Goal: Task Accomplishment & Management: Manage account settings

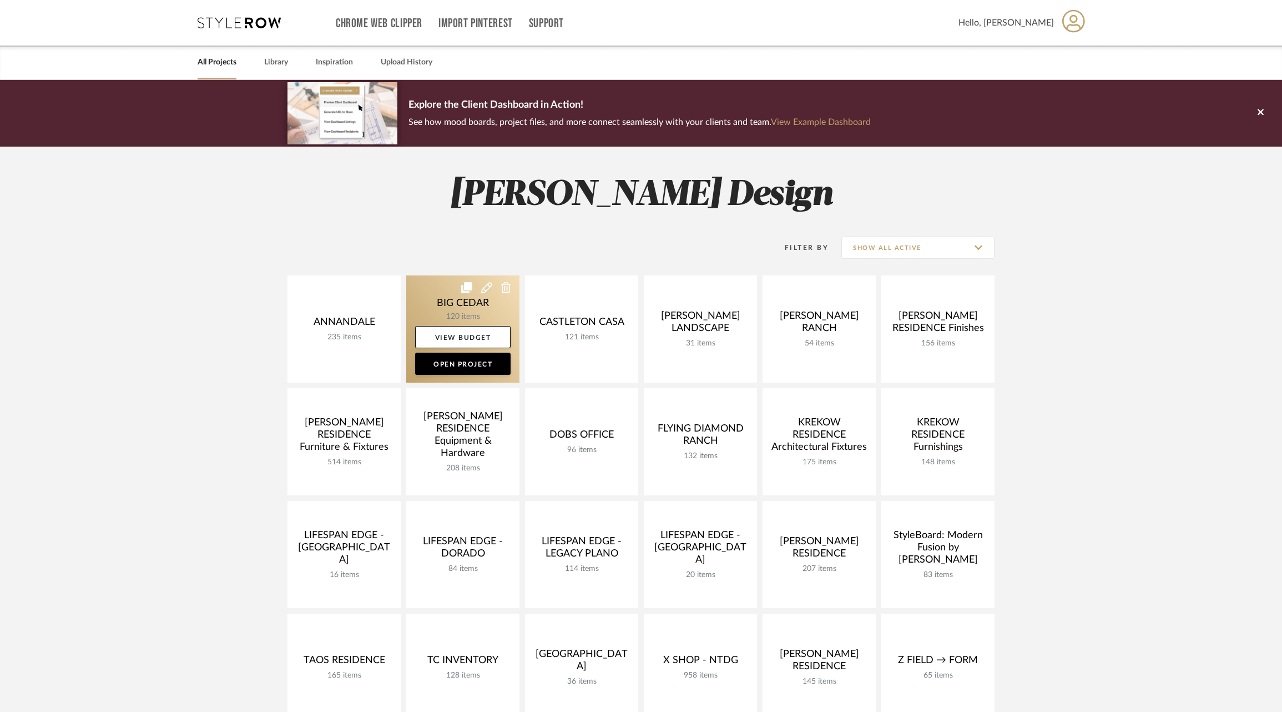
click at [441, 310] on link at bounding box center [462, 328] width 113 height 107
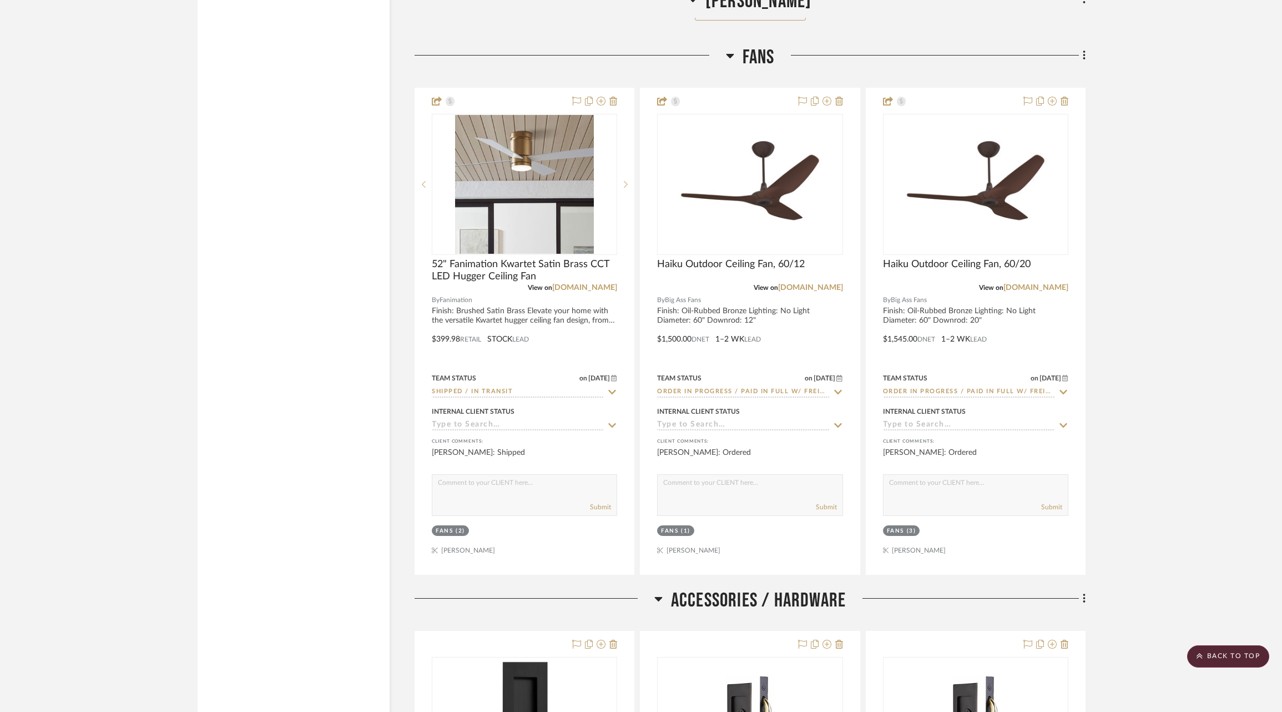
scroll to position [15971, 0]
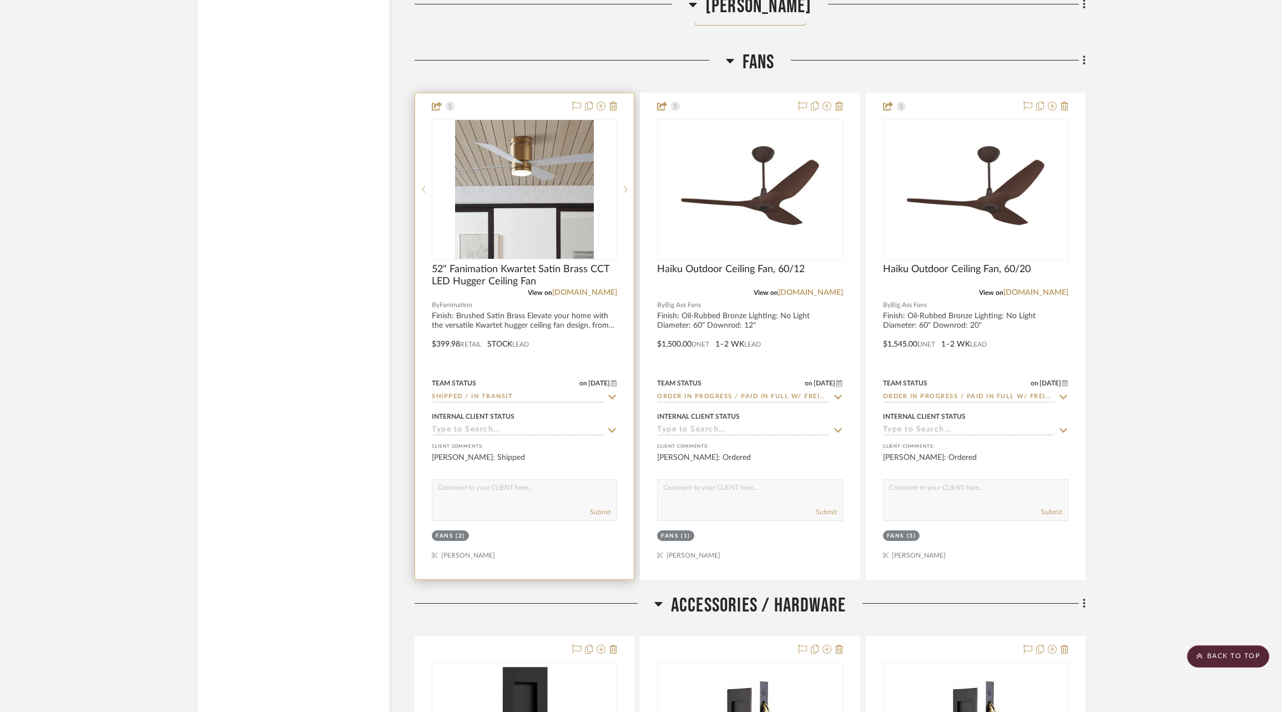
click at [612, 395] on icon at bounding box center [613, 397] width 8 height 4
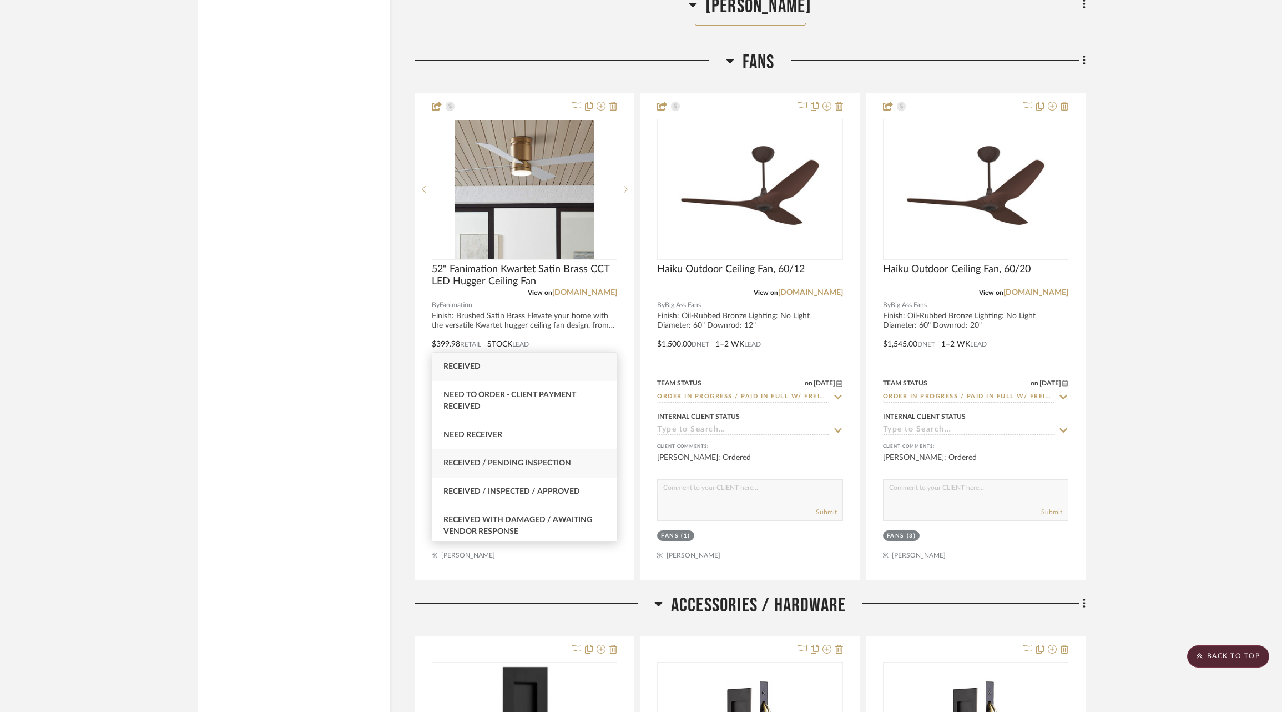
type input "rece"
click at [544, 461] on span "Received / Pending Inspection" at bounding box center [508, 463] width 128 height 8
type input "[DATE]"
type input "Received / Pending Inspection"
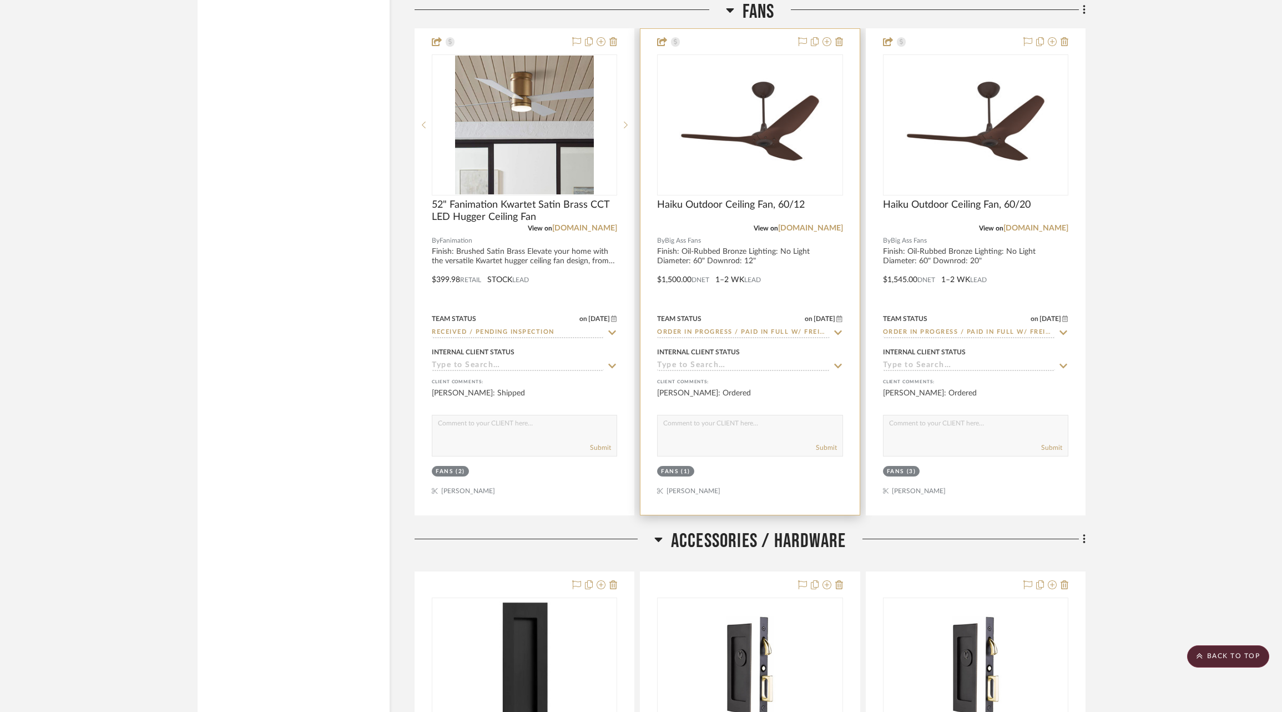
scroll to position [16040, 0]
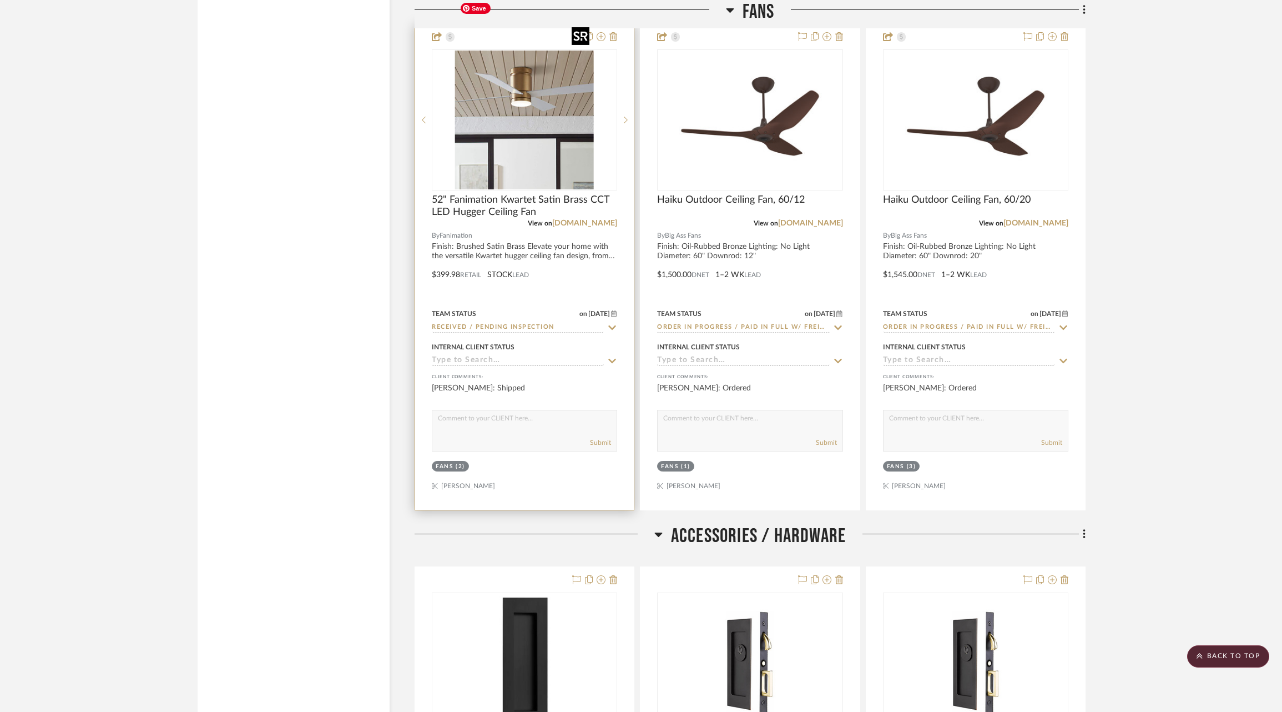
click at [0, 0] on img at bounding box center [0, 0] width 0 height 0
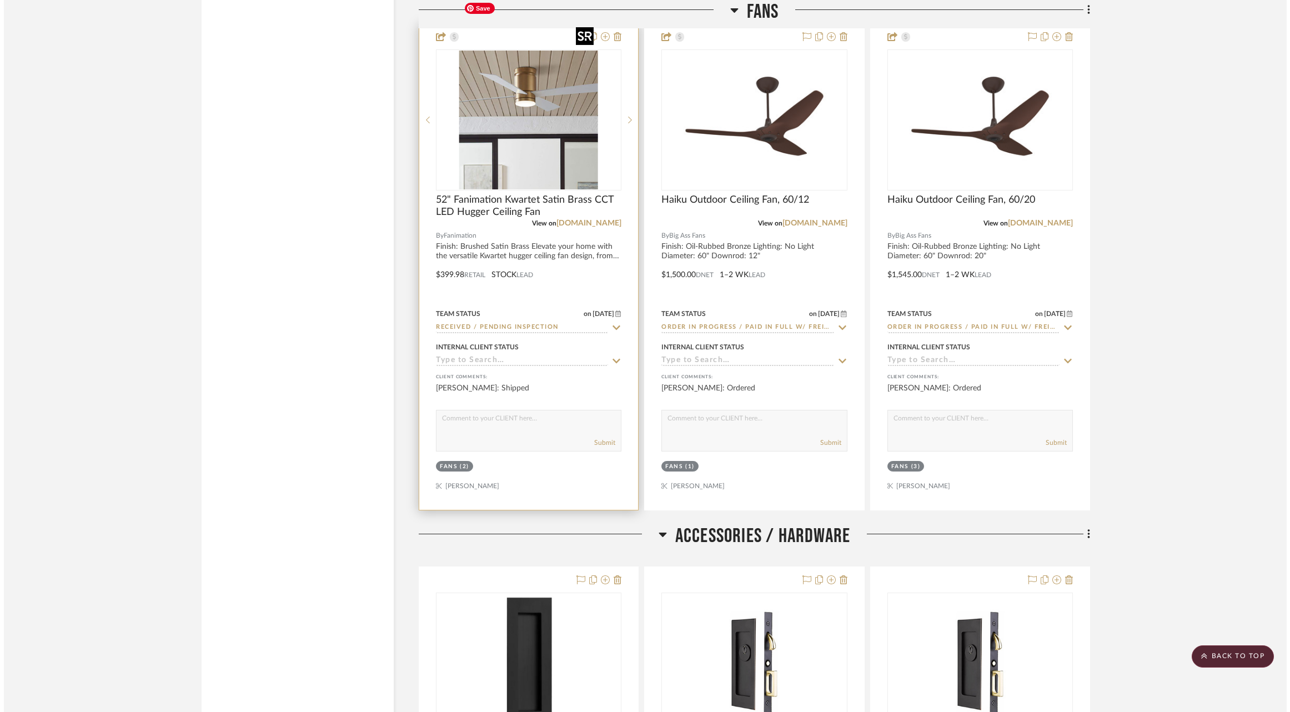
scroll to position [0, 0]
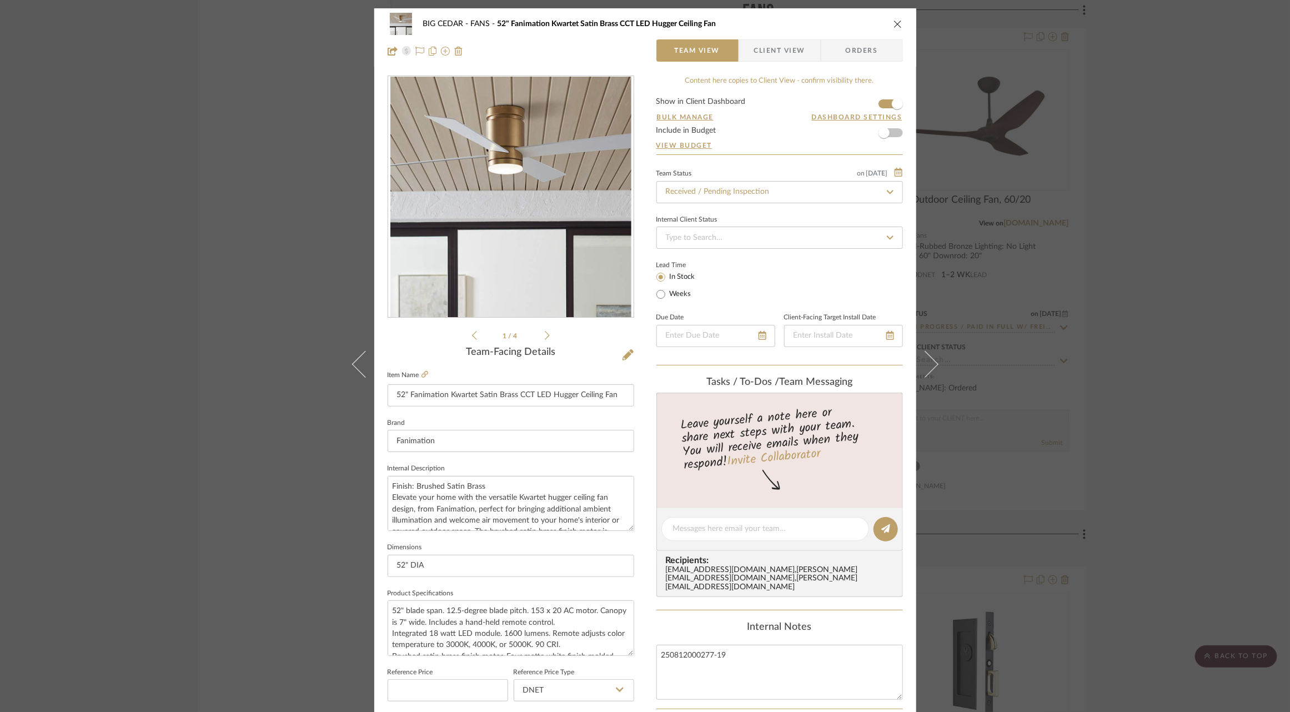
click at [784, 57] on span "Client View" at bounding box center [779, 50] width 51 height 22
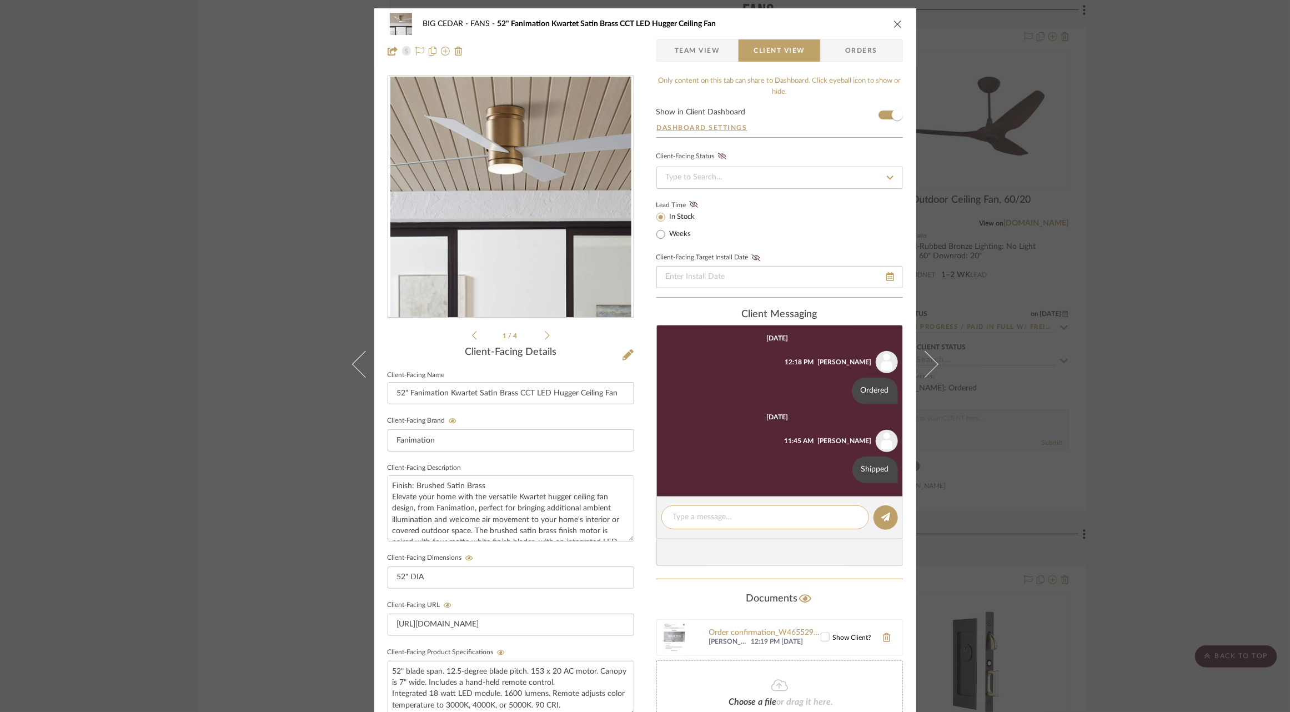
click at [744, 514] on textarea at bounding box center [765, 517] width 184 height 12
type textarea "Received 8/15 @ Miles"
click at [884, 516] on icon at bounding box center [885, 516] width 9 height 9
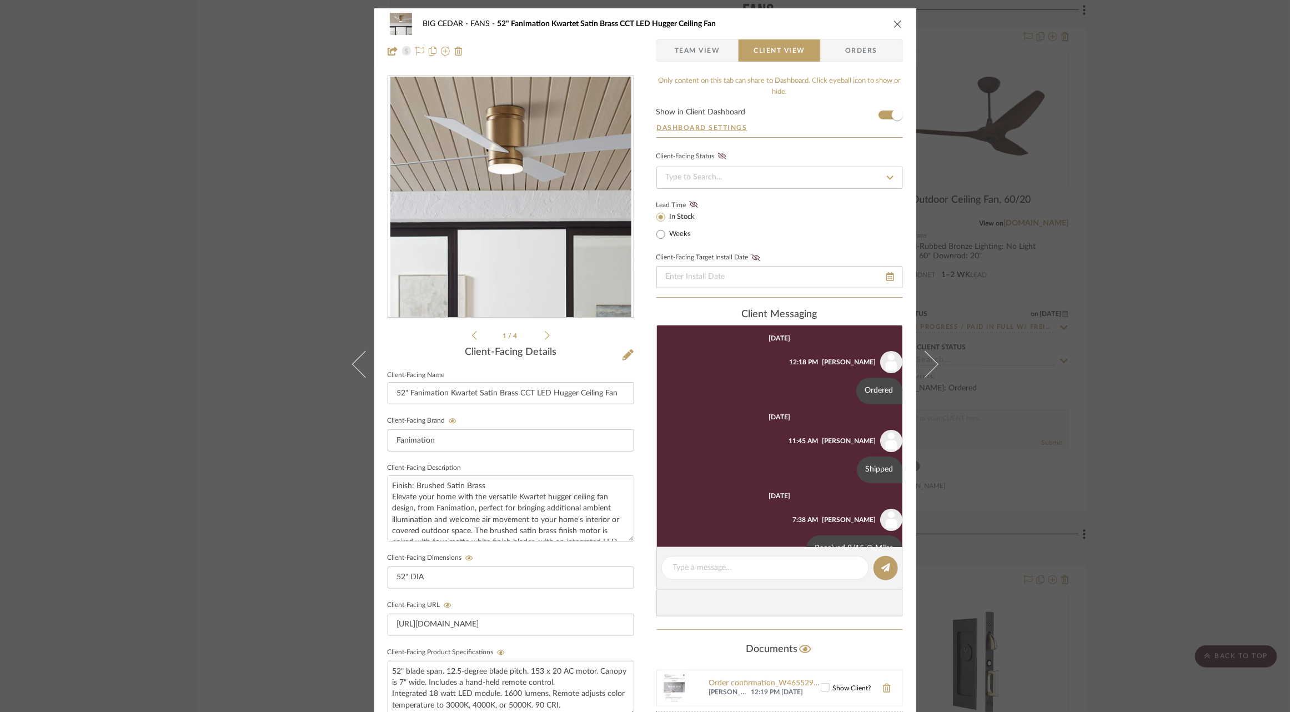
scroll to position [28, 0]
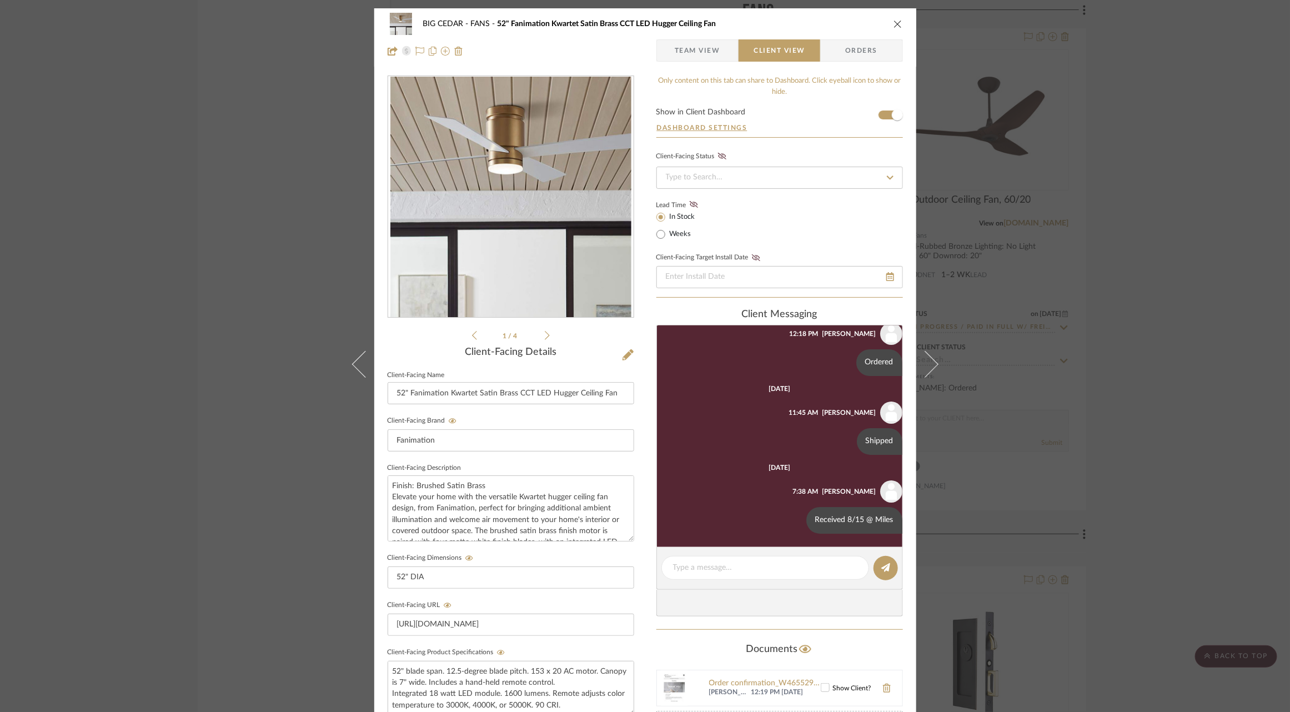
click at [1069, 388] on div "BIG CEDAR FANS 52" Fanimation Kwartet Satin Brass CCT LED Hugger Ceiling Fan Te…" at bounding box center [645, 356] width 1290 height 712
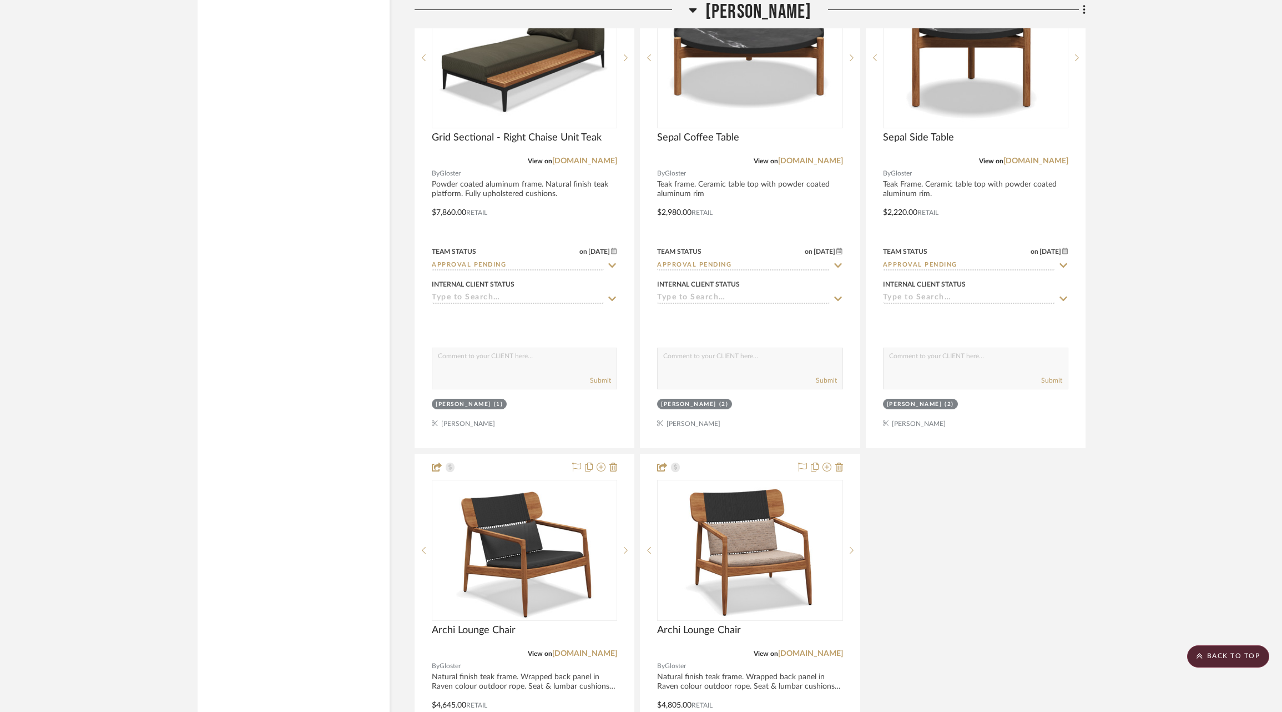
scroll to position [14546, 0]
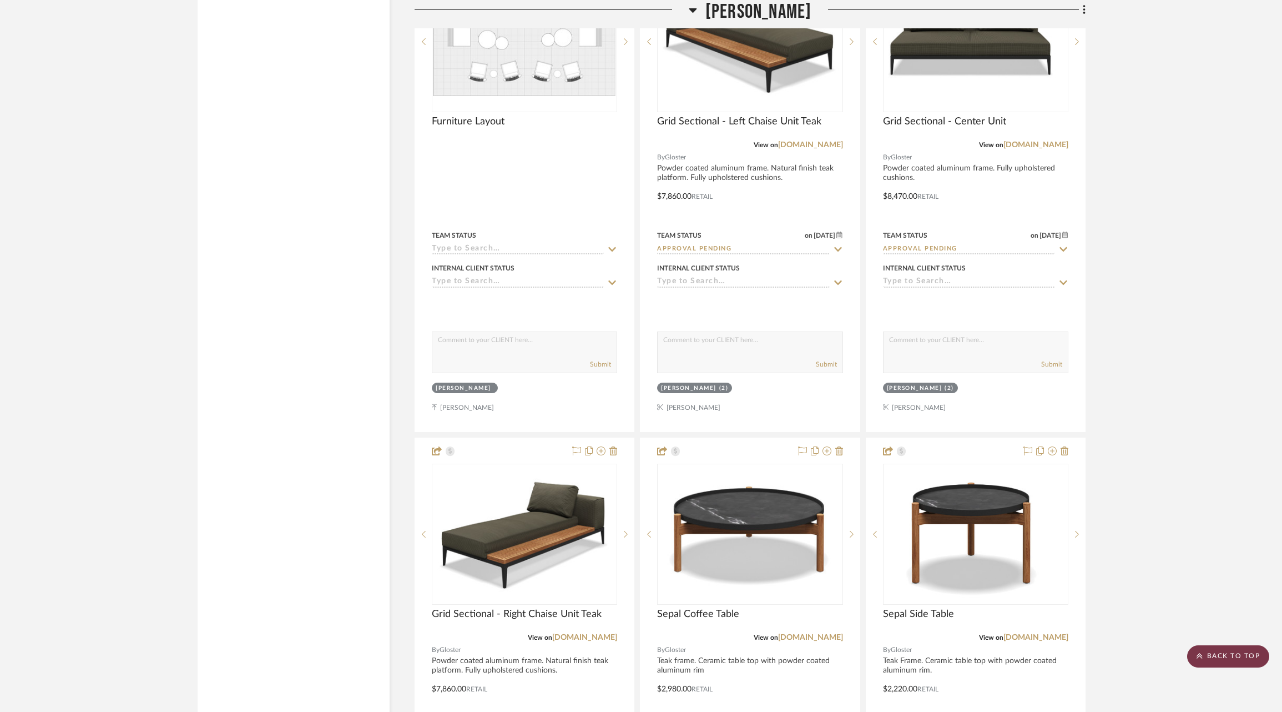
click at [1226, 654] on scroll-to-top-button "BACK TO TOP" at bounding box center [1228, 656] width 82 height 22
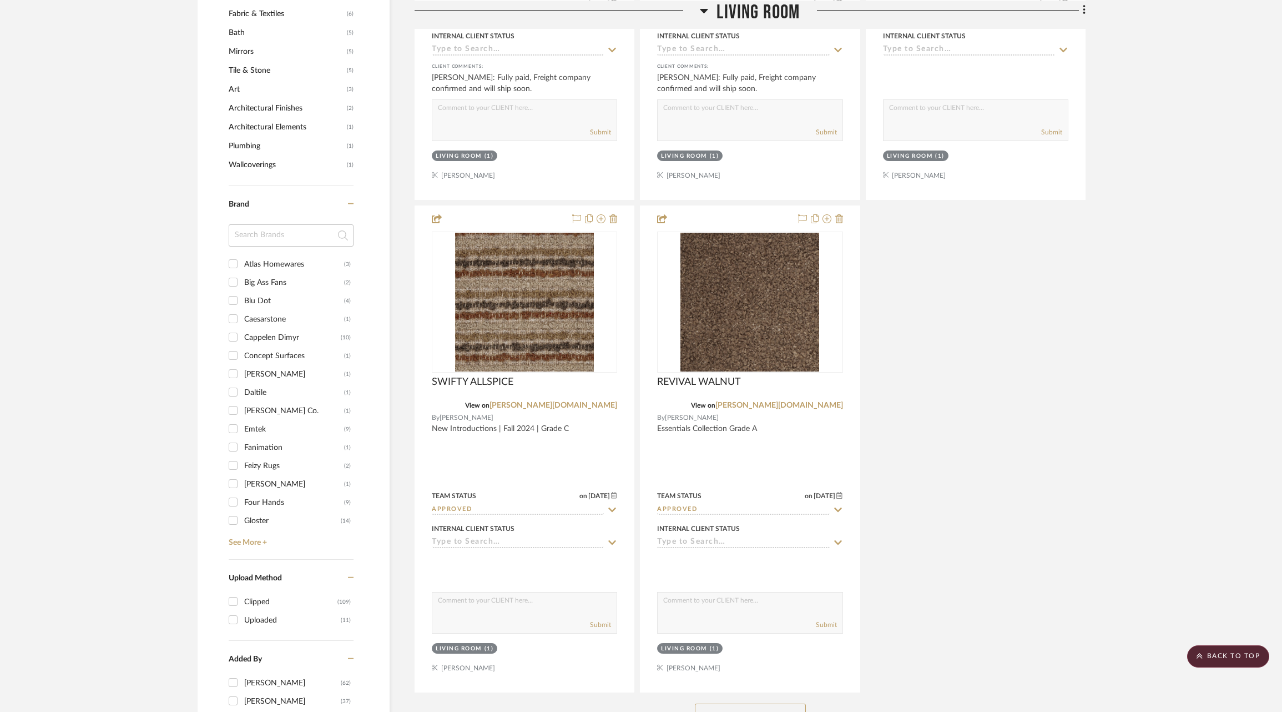
scroll to position [1108, 0]
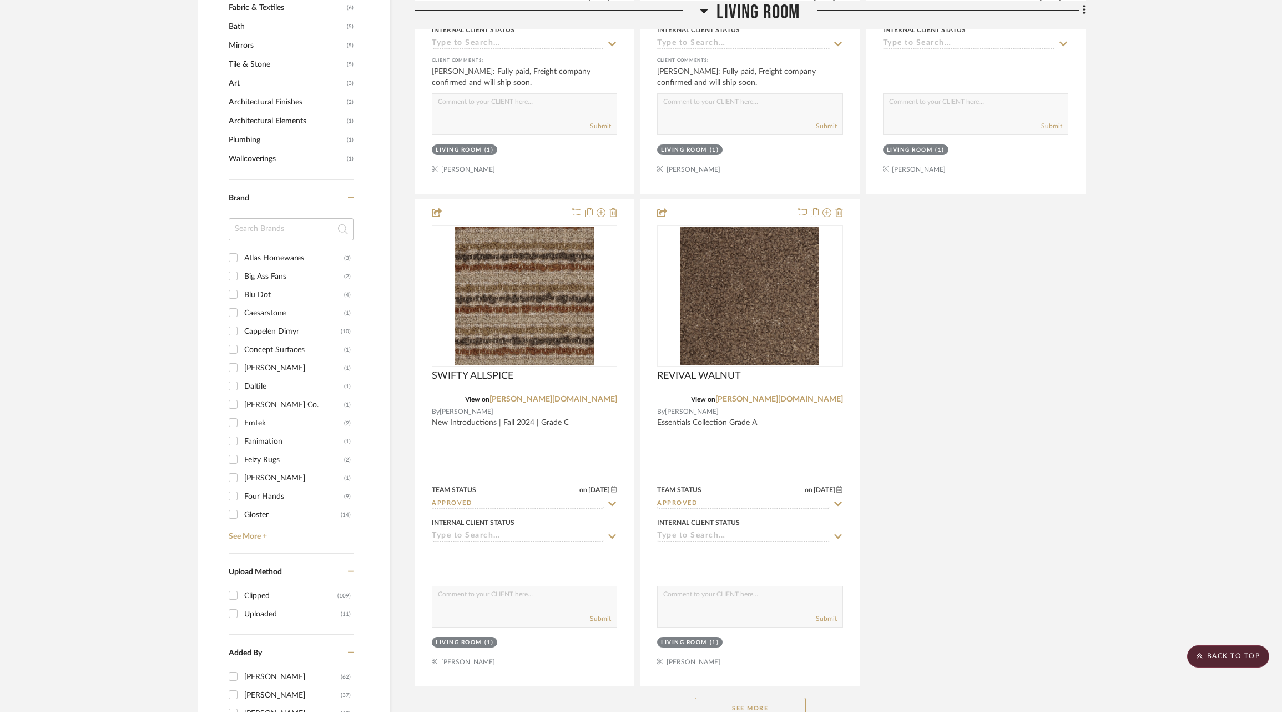
click at [248, 417] on div "Emtek" at bounding box center [294, 423] width 100 height 18
click at [242, 417] on input "Emtek (9)" at bounding box center [233, 423] width 18 height 18
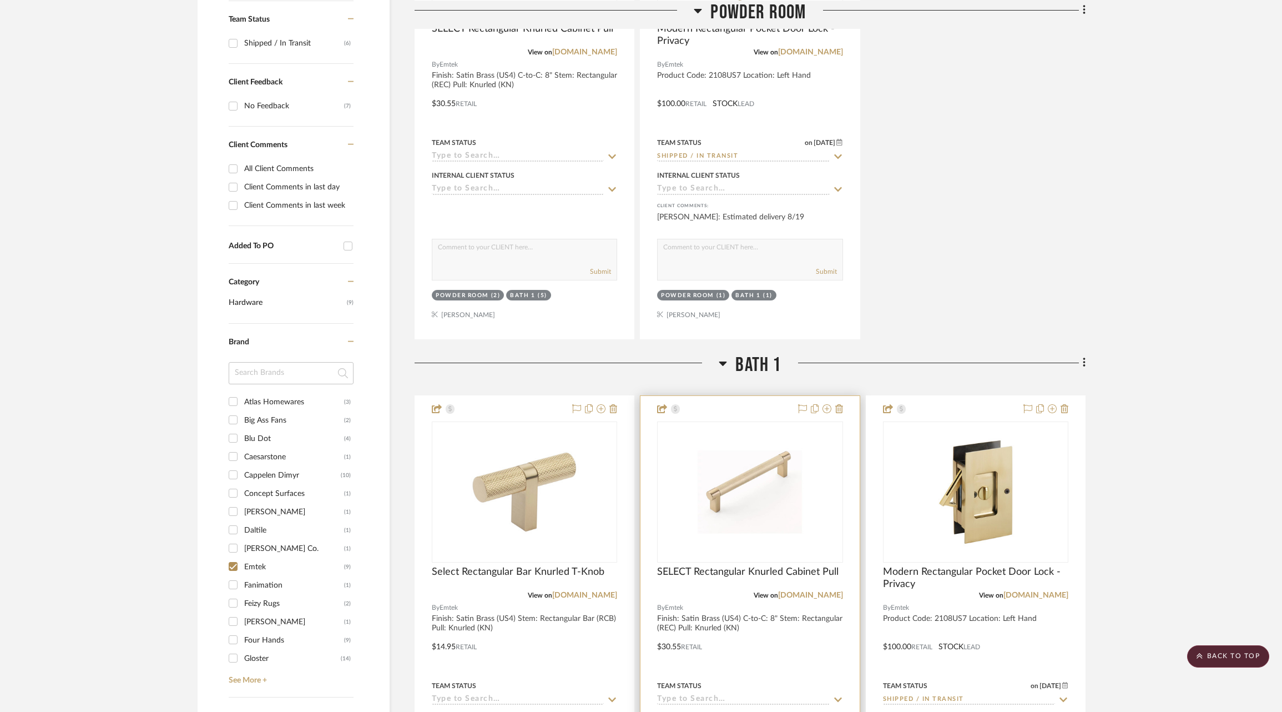
scroll to position [413, 0]
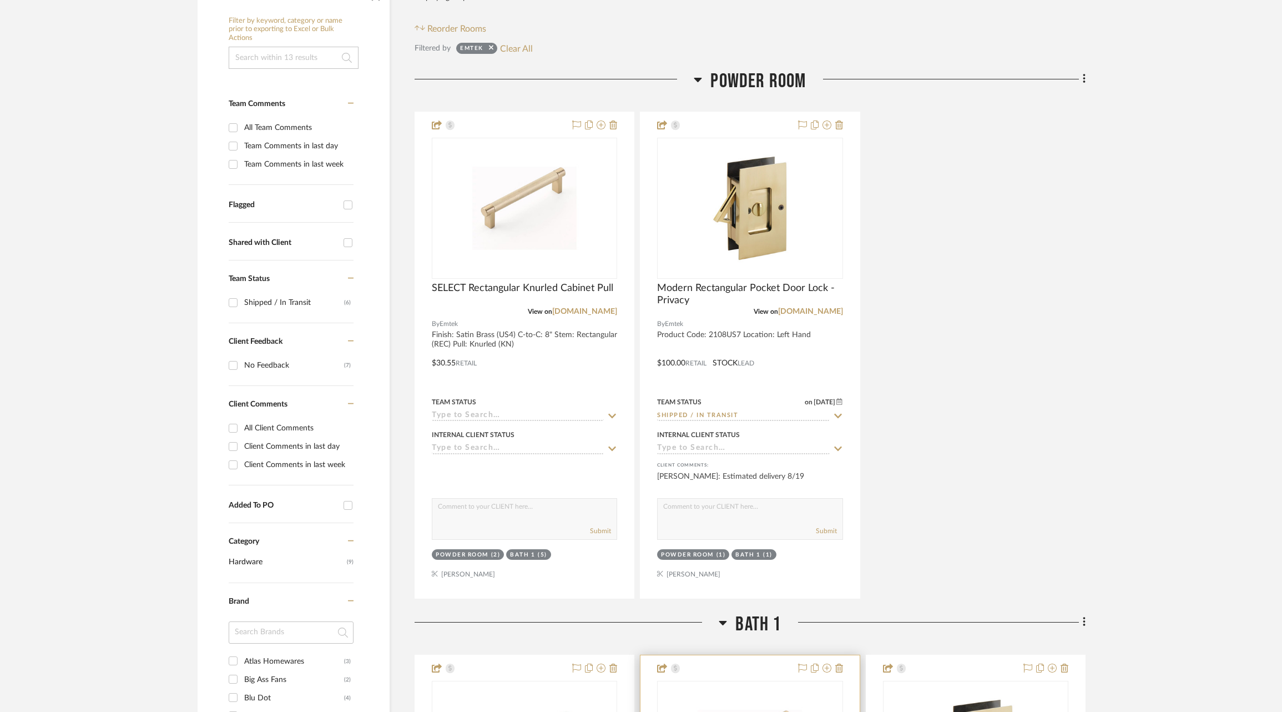
scroll to position [232, 0]
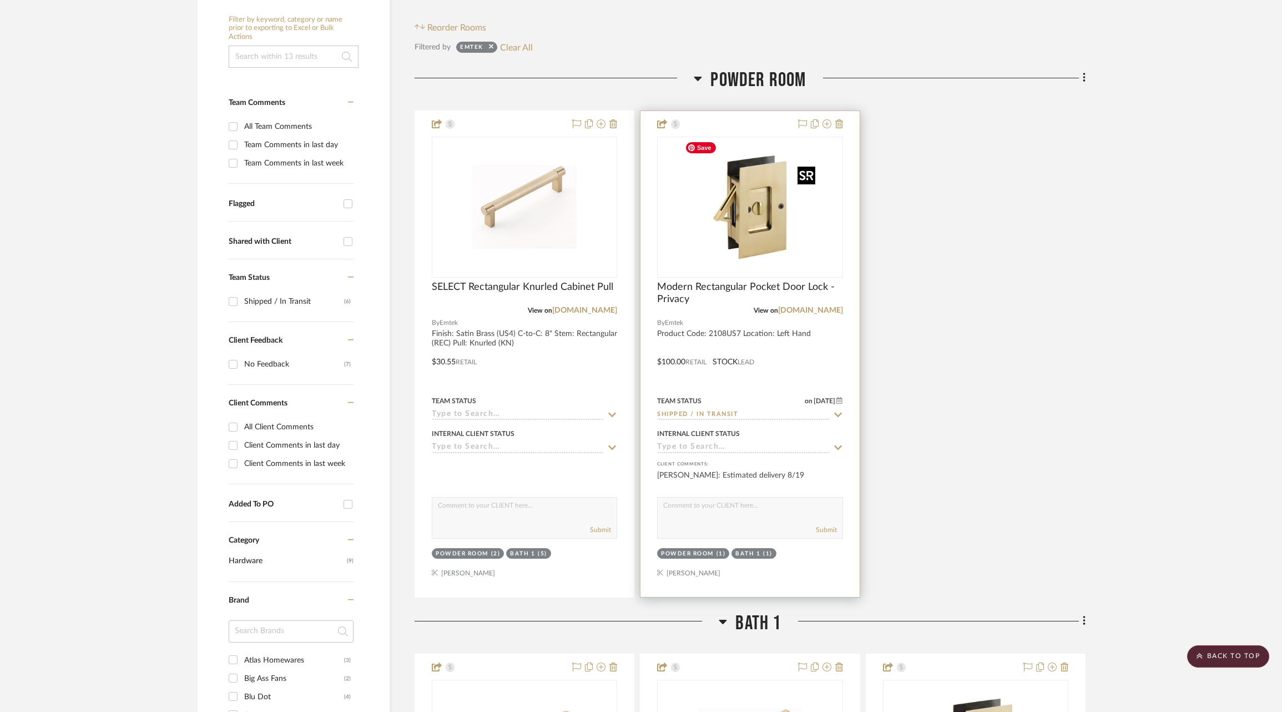
click at [764, 221] on img "0" at bounding box center [750, 207] width 139 height 139
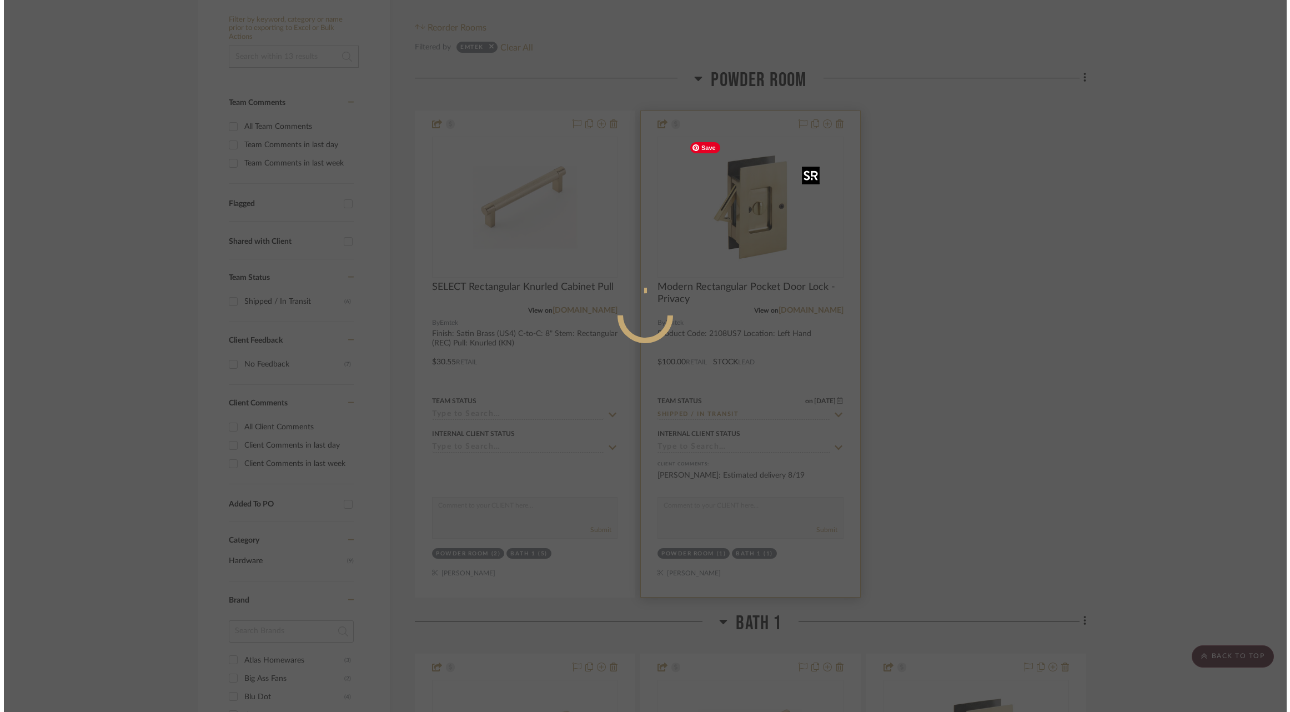
scroll to position [0, 0]
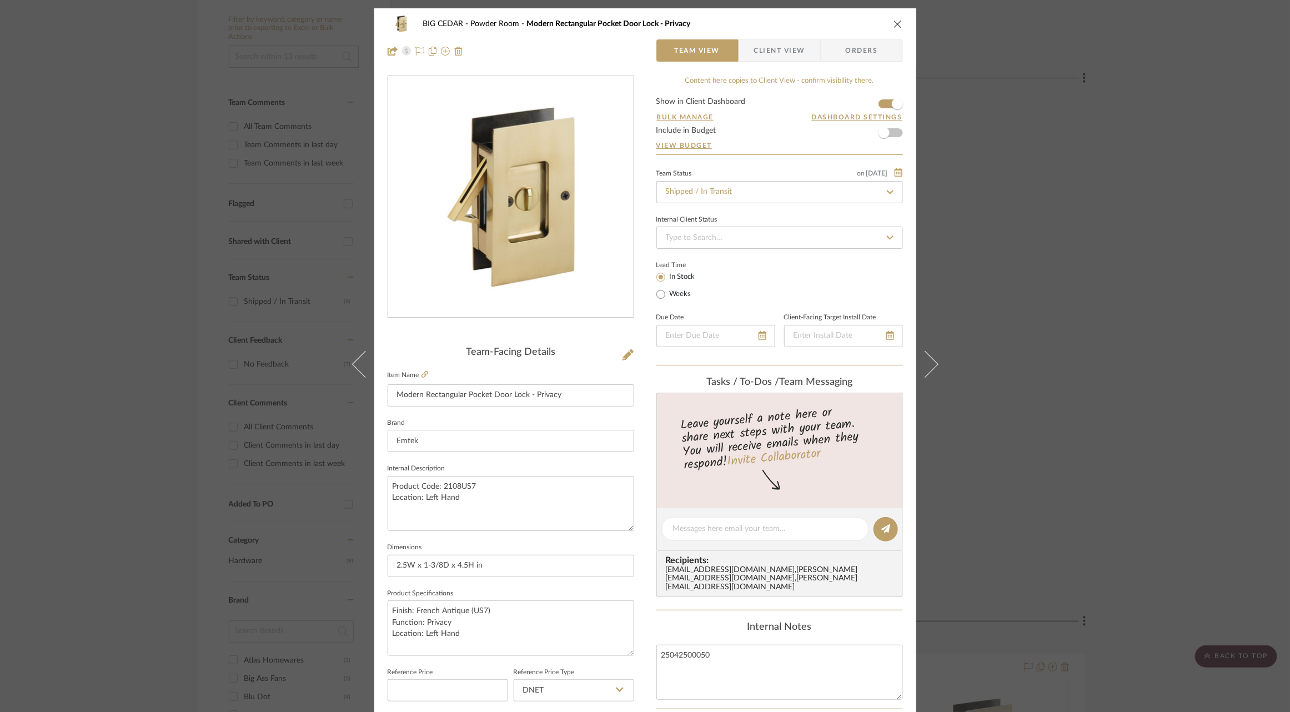
click at [765, 50] on span "Client View" at bounding box center [779, 50] width 51 height 22
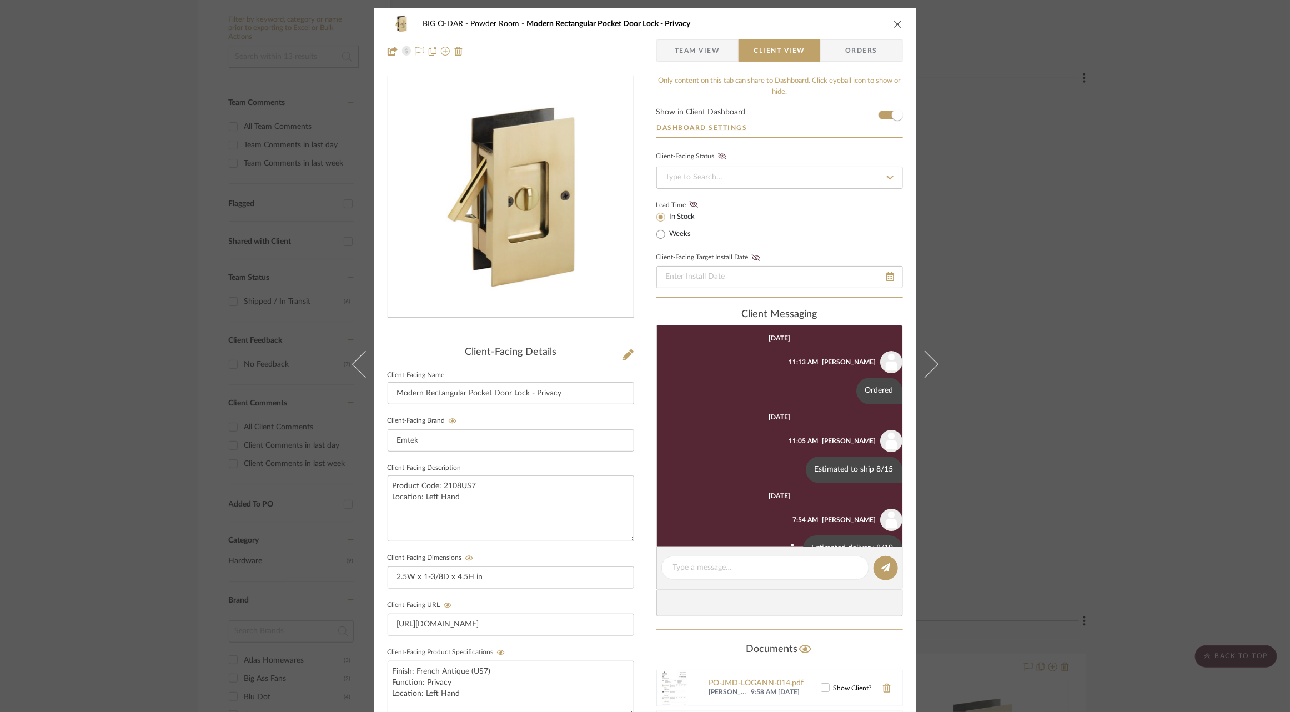
scroll to position [28, 0]
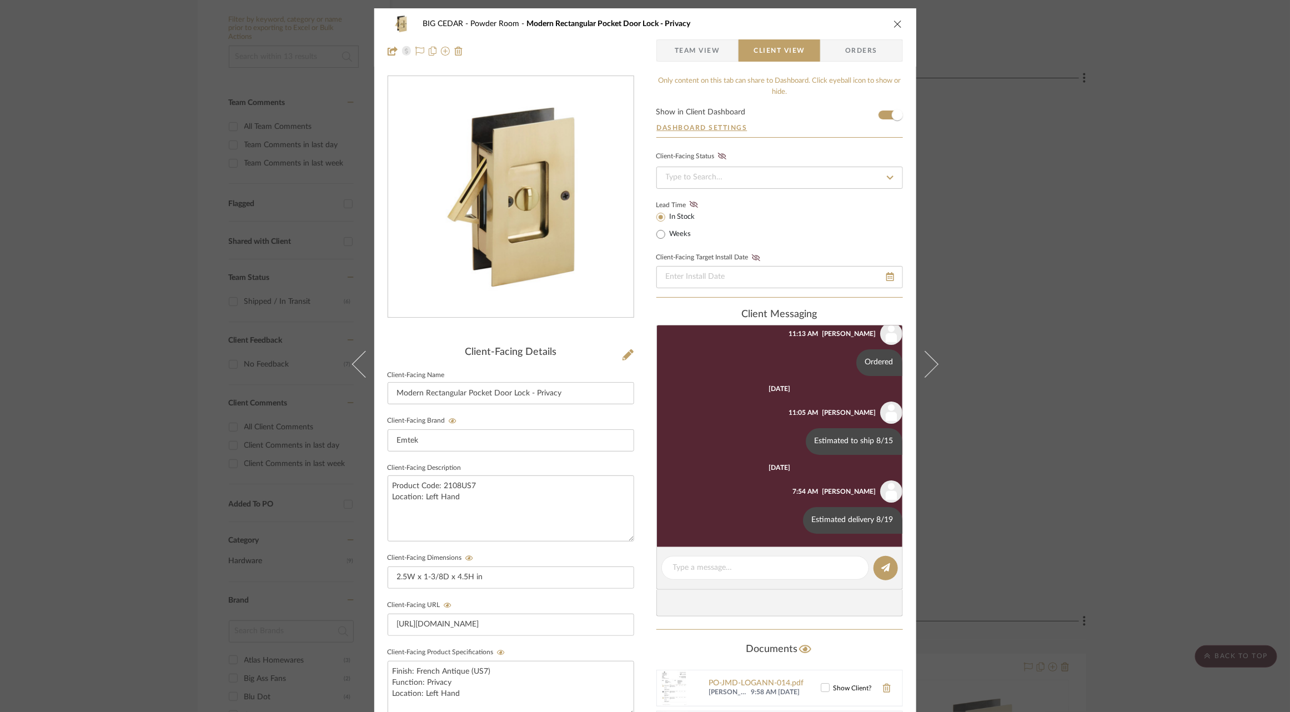
click at [698, 56] on span "Team View" at bounding box center [698, 50] width 46 height 22
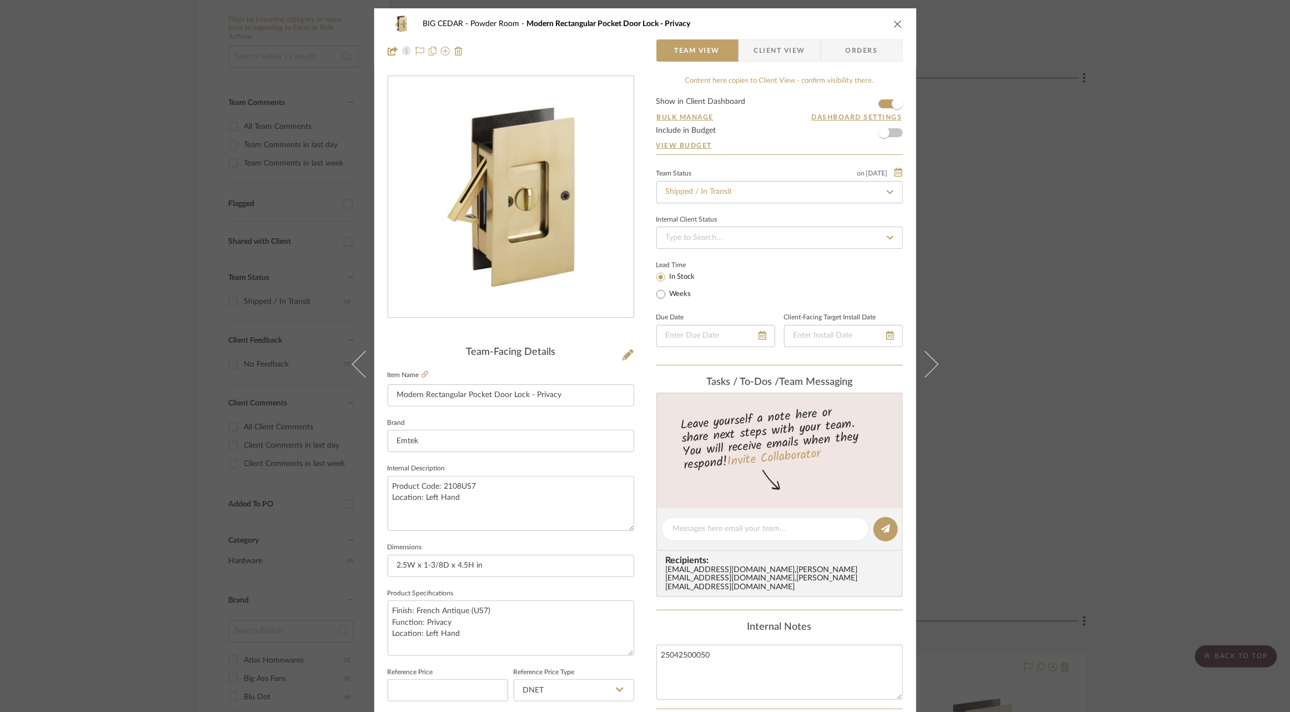
click at [1131, 296] on div "BIG CEDAR Powder Room Modern Rectangular Pocket Door Lock - Privacy Team View C…" at bounding box center [645, 356] width 1290 height 712
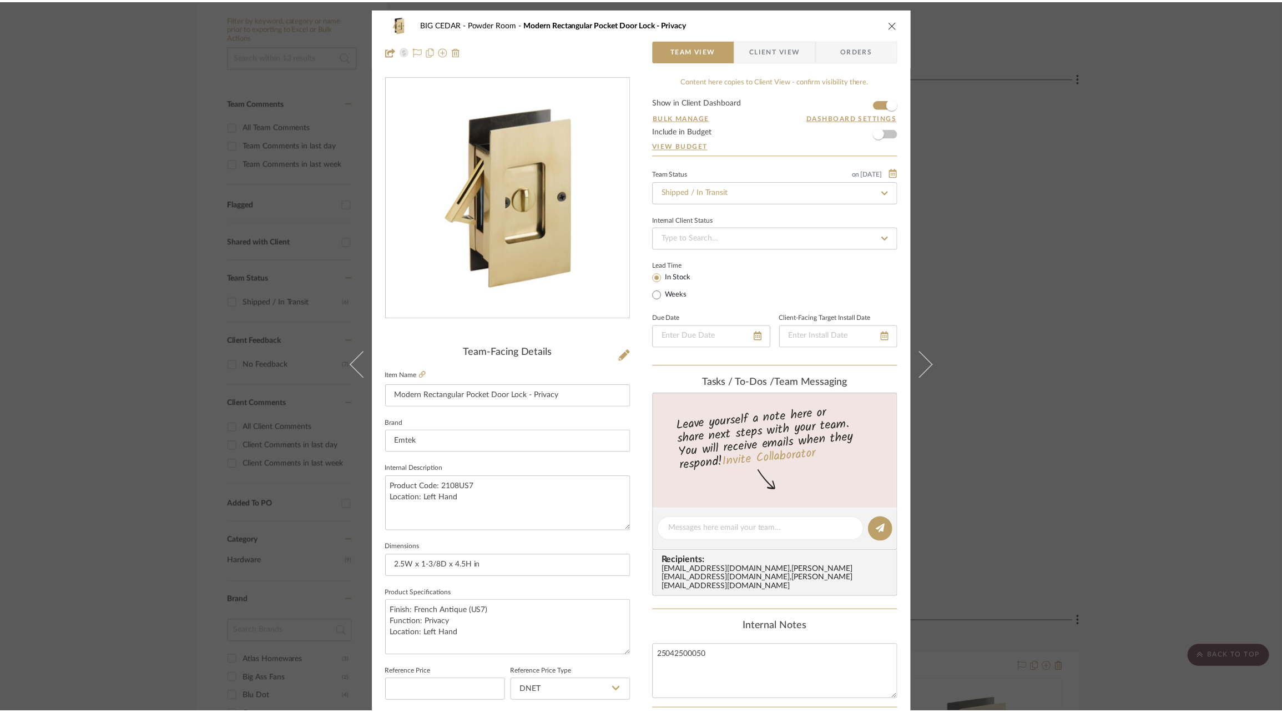
scroll to position [232, 0]
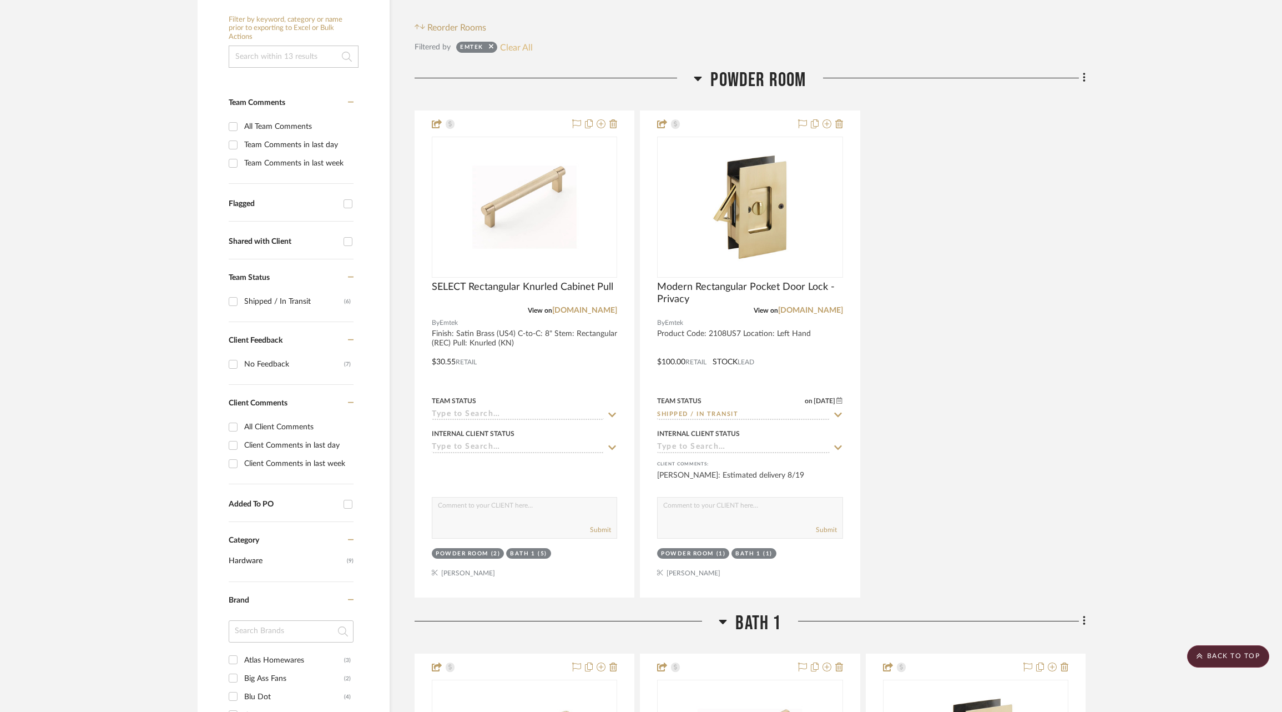
click at [520, 41] on button "Clear All" at bounding box center [516, 47] width 33 height 14
checkbox input "false"
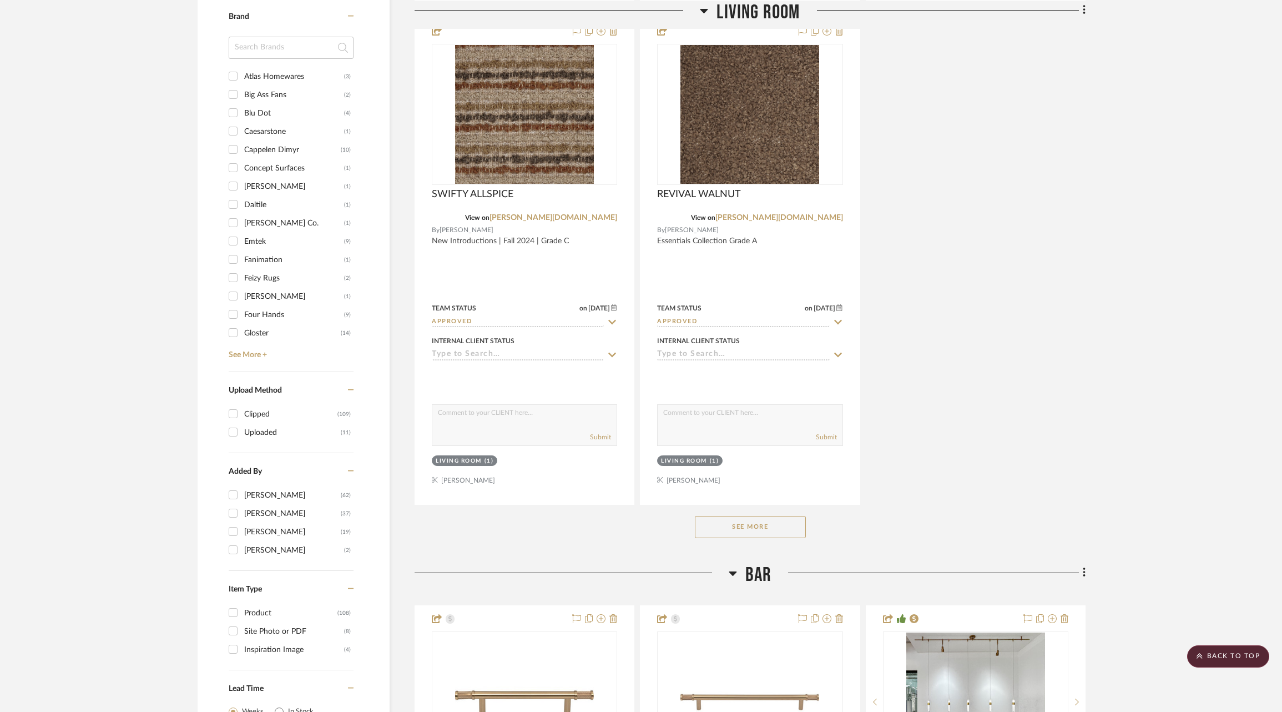
scroll to position [1288, 0]
click at [256, 352] on link "See More +" at bounding box center [290, 352] width 128 height 18
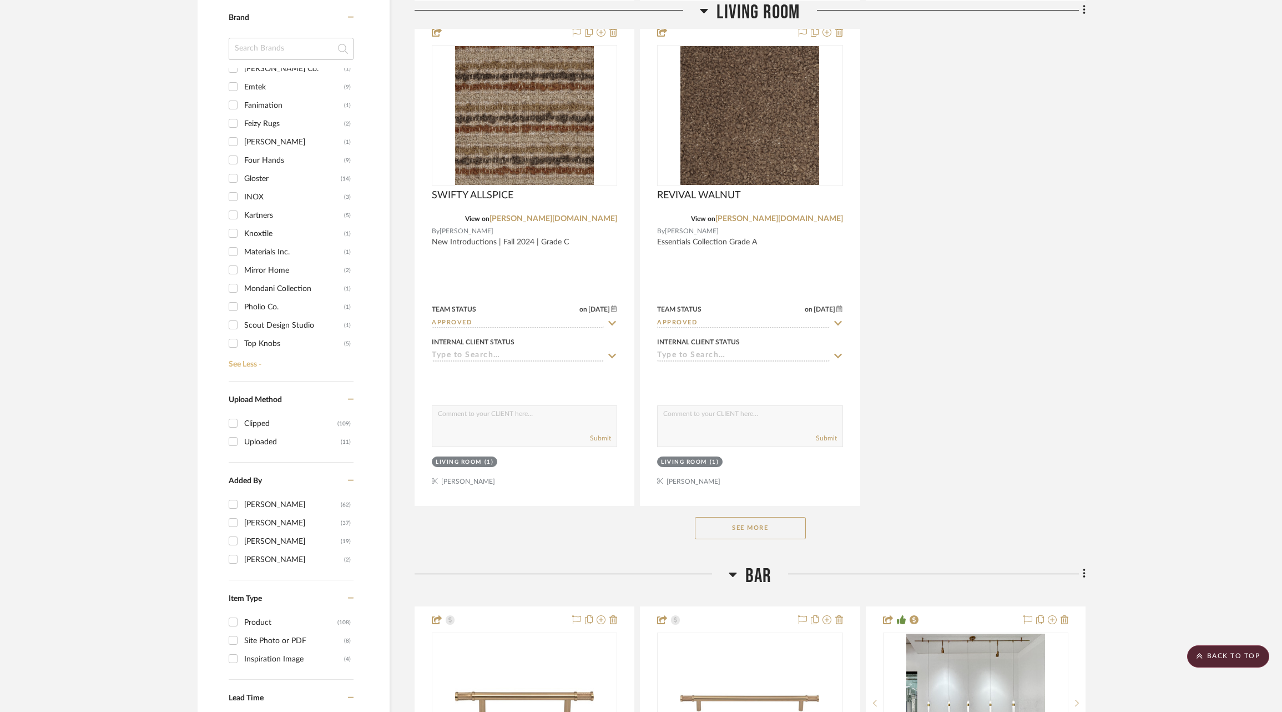
scroll to position [212, 0]
click at [263, 320] on div "Visual Comfort & Co." at bounding box center [292, 324] width 97 height 18
click at [242, 320] on input "Visual Comfort & Co. (12)" at bounding box center [233, 324] width 18 height 18
checkbox input "true"
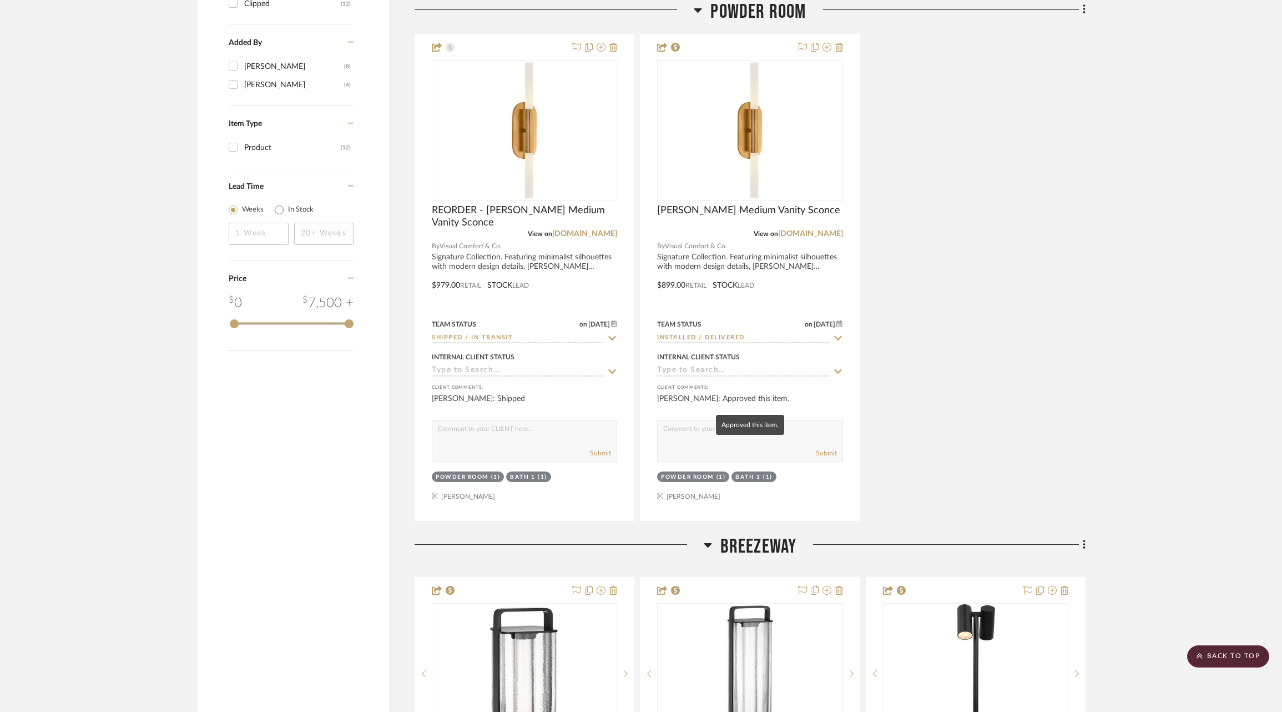
scroll to position [1274, 0]
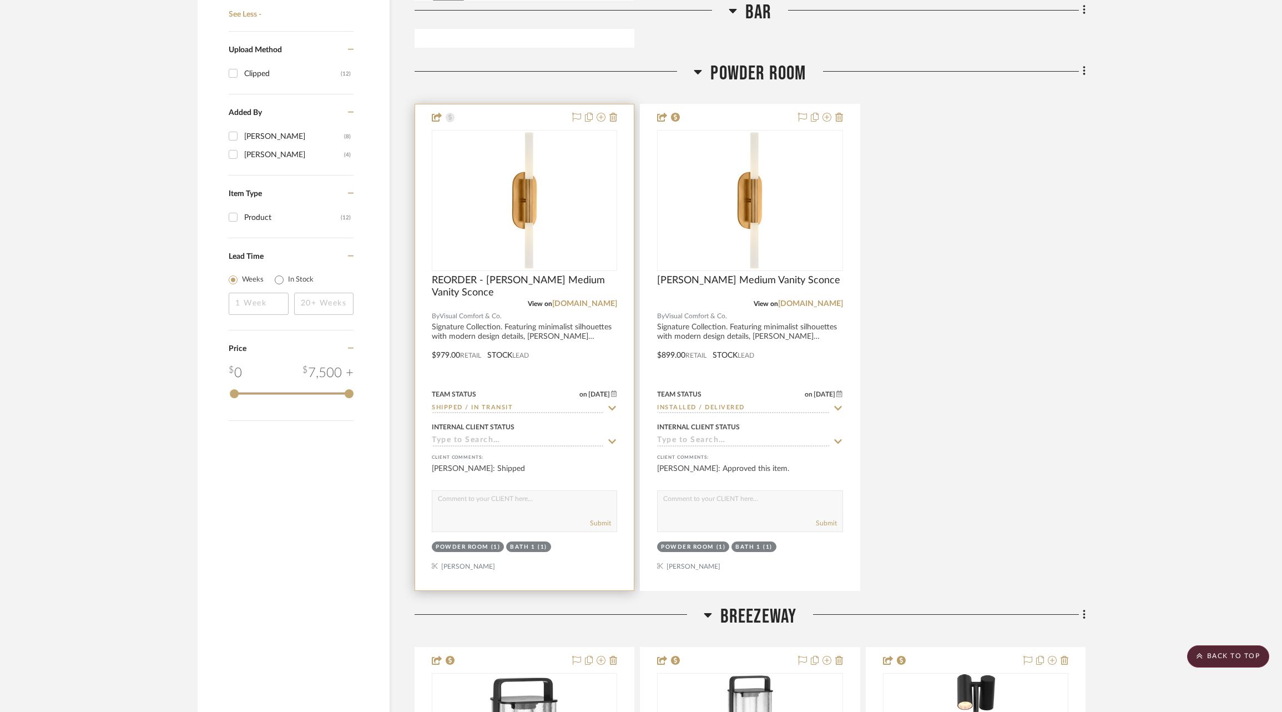
click at [613, 404] on icon at bounding box center [612, 408] width 10 height 9
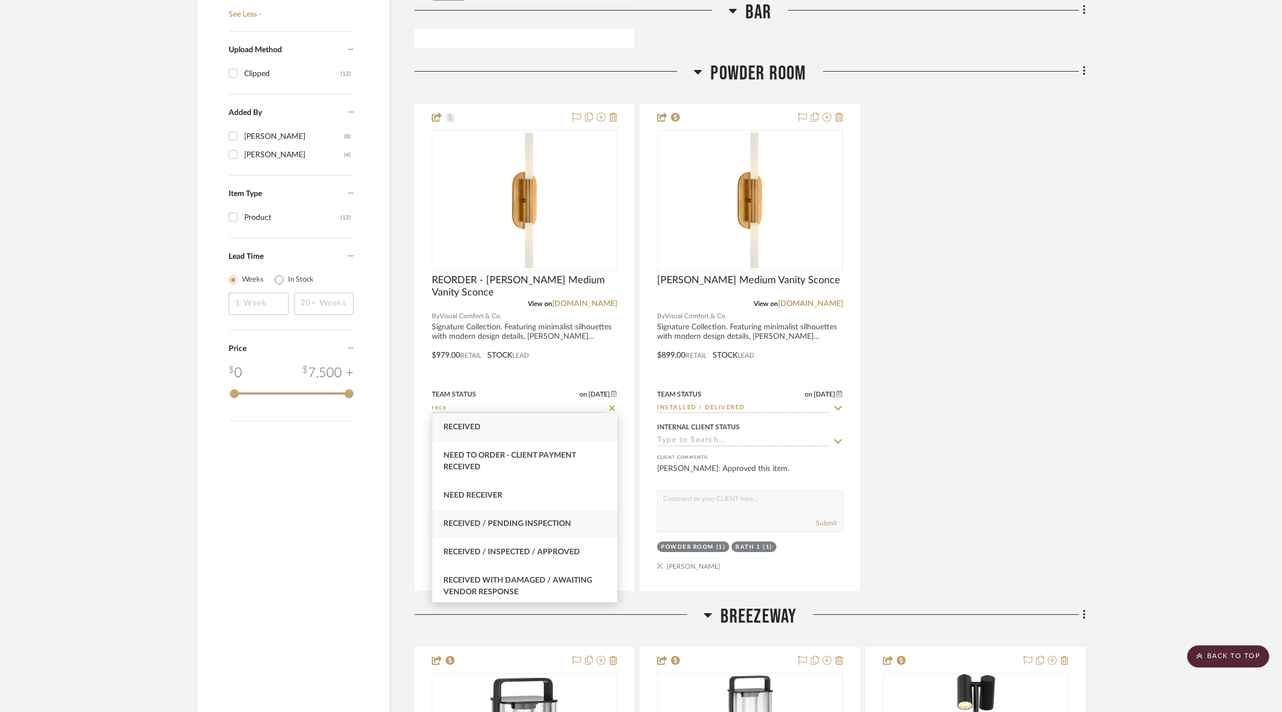
type input "rece"
click at [545, 526] on span "Received / Pending Inspection" at bounding box center [508, 524] width 128 height 8
type input "[DATE]"
type input "Received / Pending Inspection"
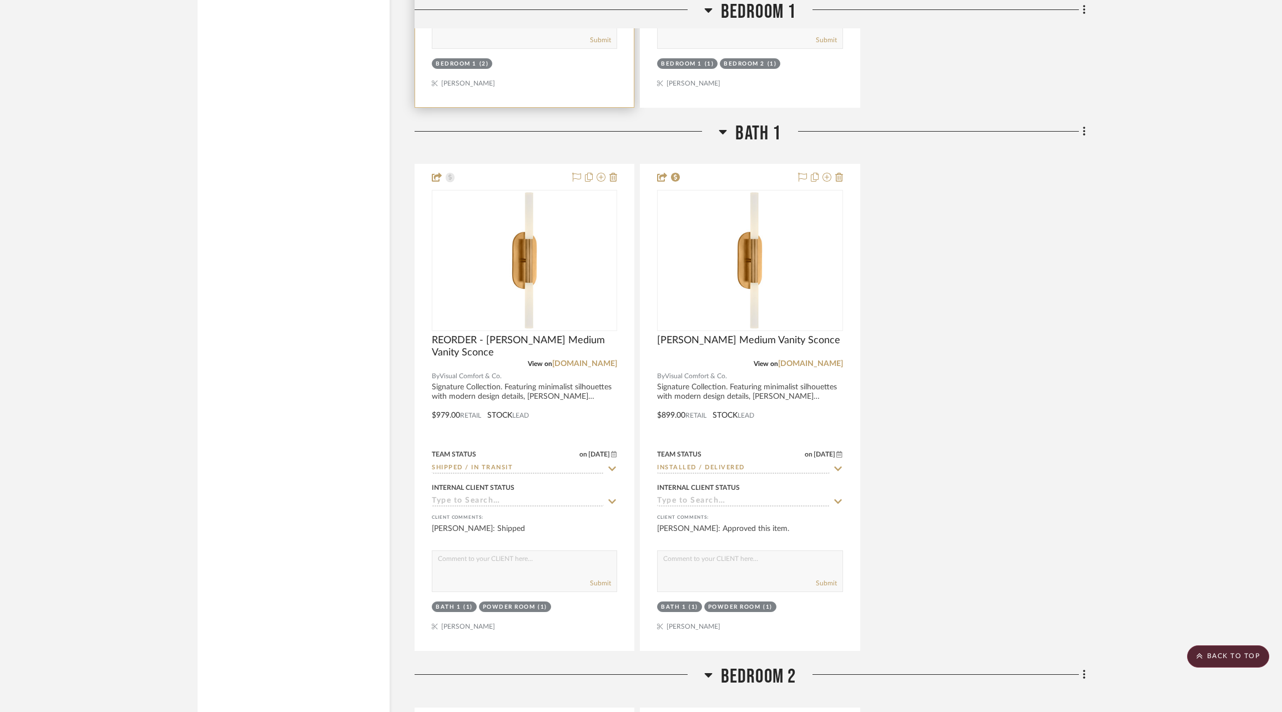
scroll to position [2856, 0]
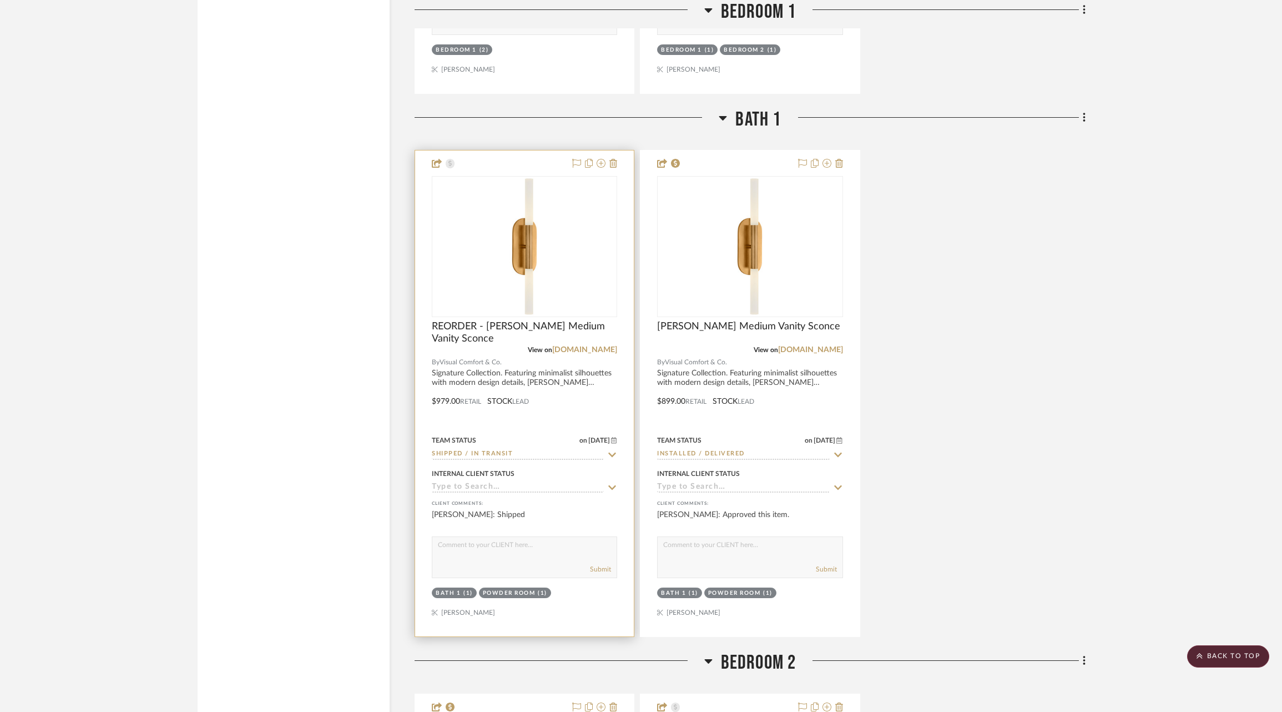
click at [611, 450] on icon at bounding box center [612, 454] width 10 height 9
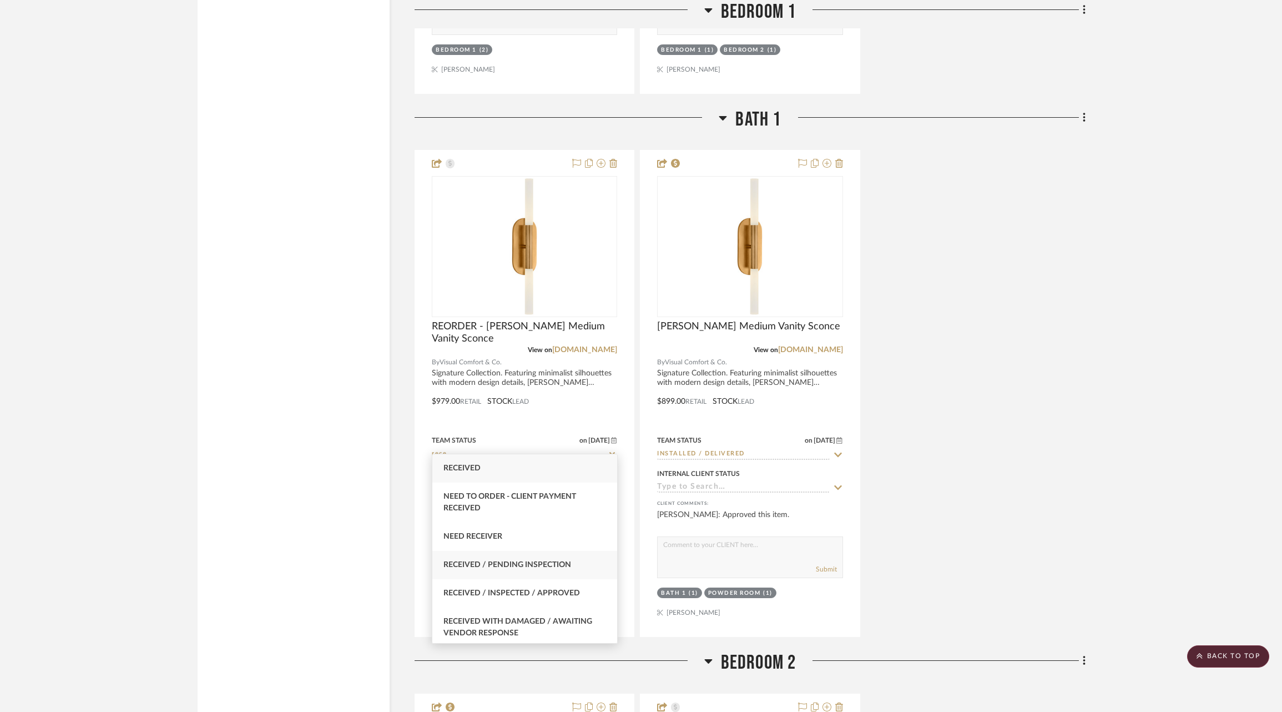
type input "rece"
click at [547, 568] on span "Received / Pending Inspection" at bounding box center [508, 565] width 128 height 8
type input "[DATE]"
type input "Received / Pending Inspection"
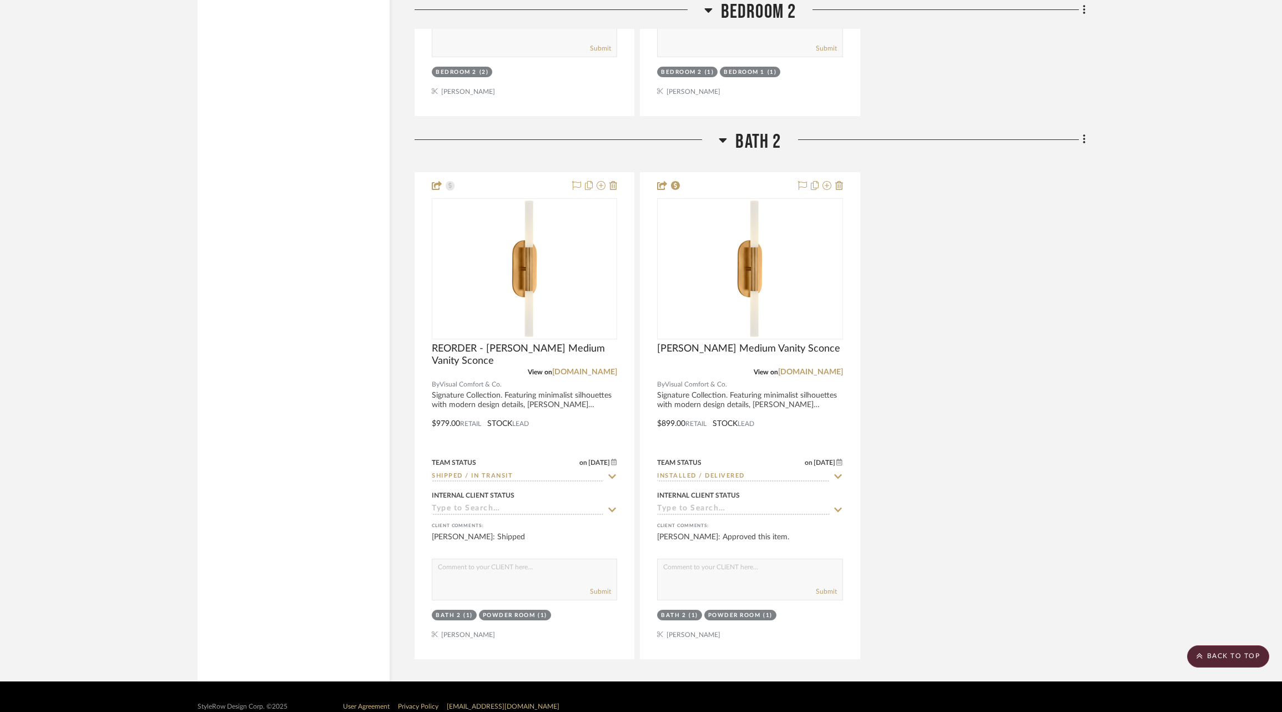
scroll to position [3926, 0]
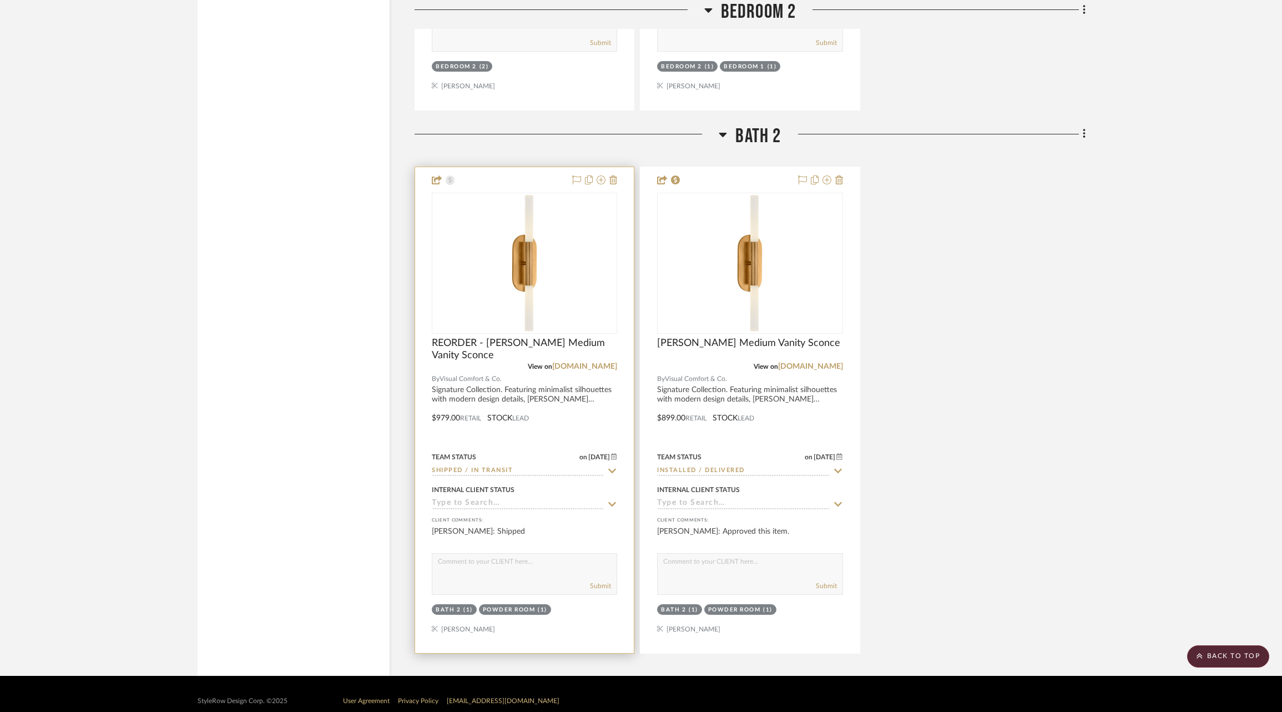
click at [610, 469] on icon at bounding box center [613, 471] width 8 height 4
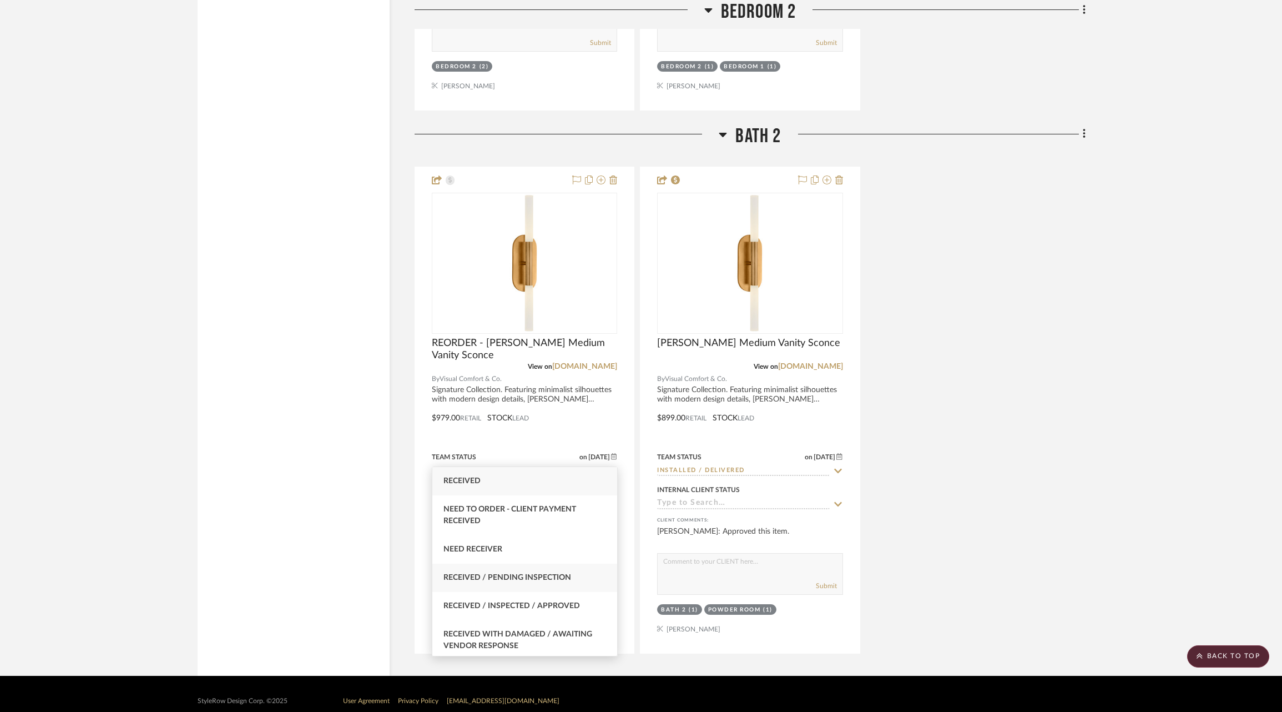
type input "rece"
click at [517, 583] on div "Received / Pending Inspection" at bounding box center [524, 577] width 185 height 28
type input "[DATE]"
type input "Received / Pending Inspection"
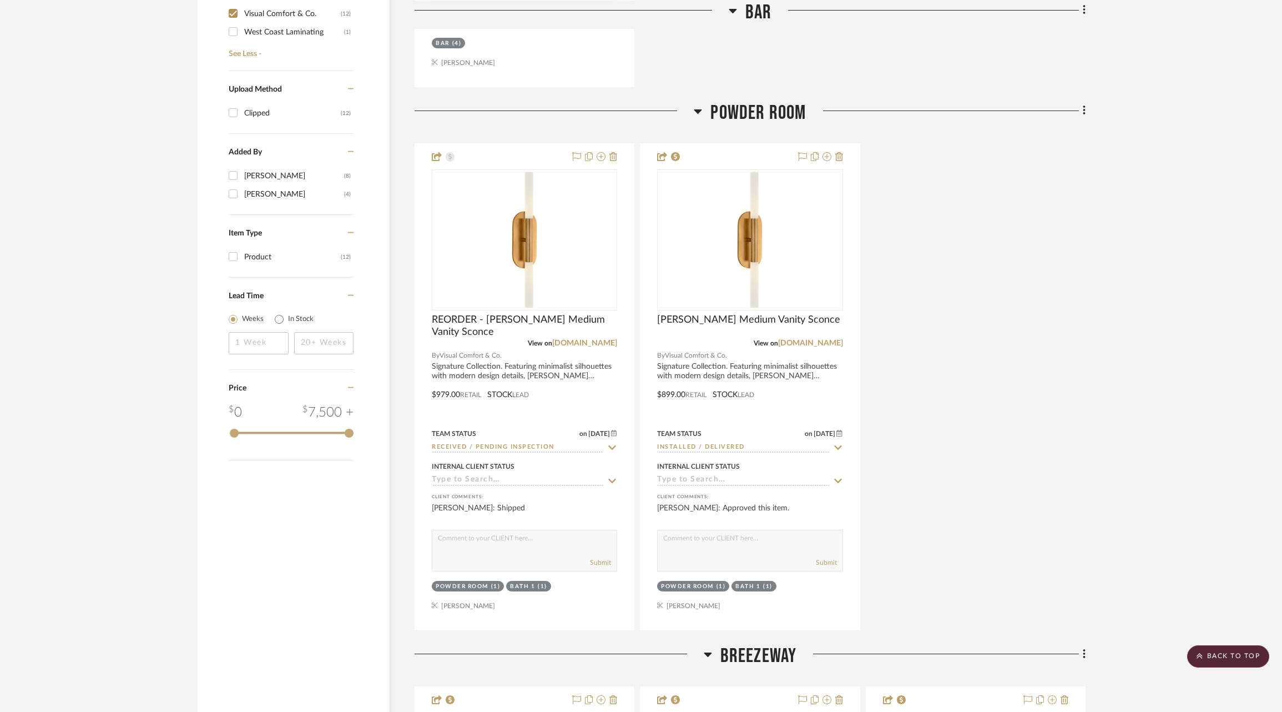
scroll to position [1216, 0]
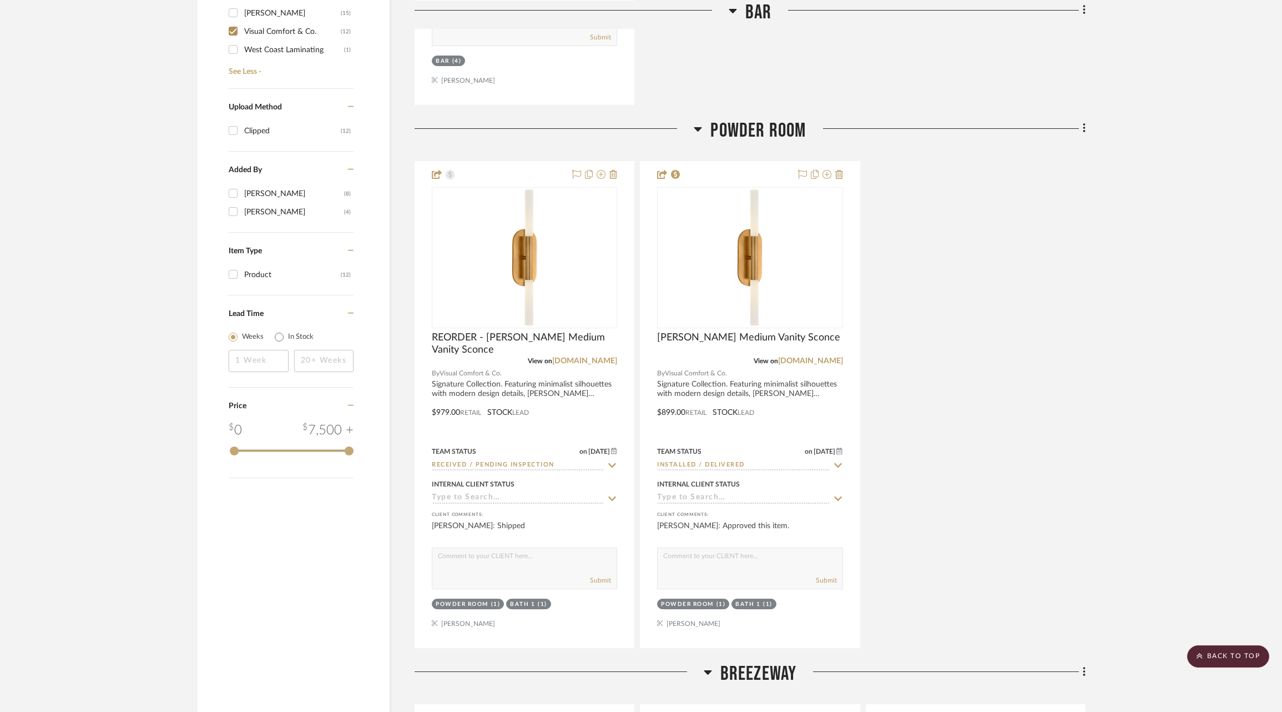
click at [552, 324] on div at bounding box center [524, 405] width 219 height 486
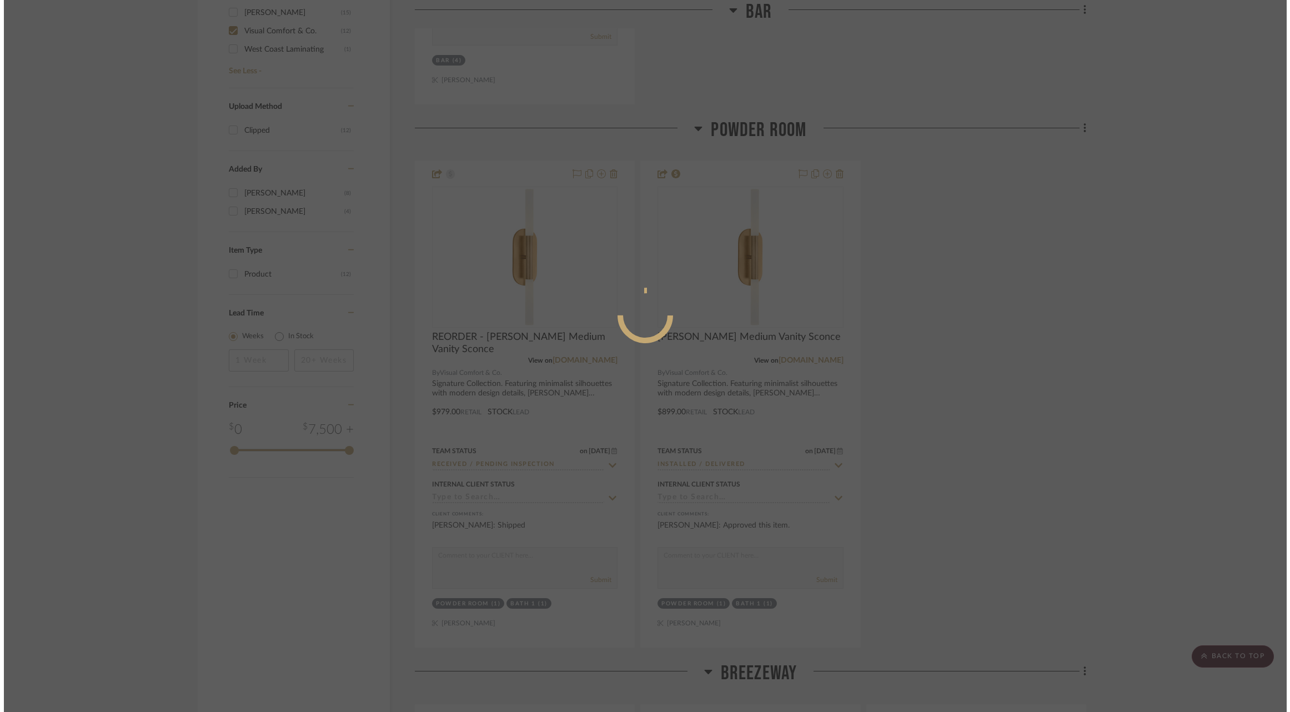
scroll to position [0, 0]
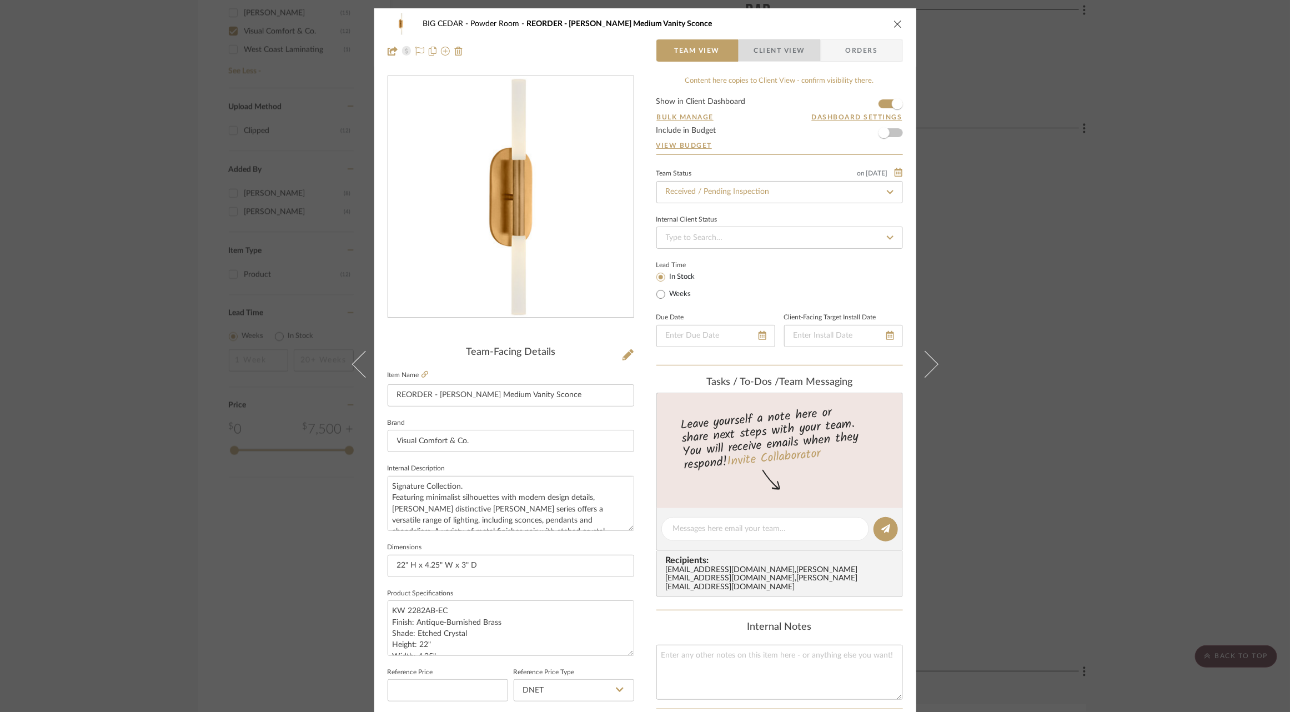
click at [788, 50] on span "Client View" at bounding box center [779, 50] width 51 height 22
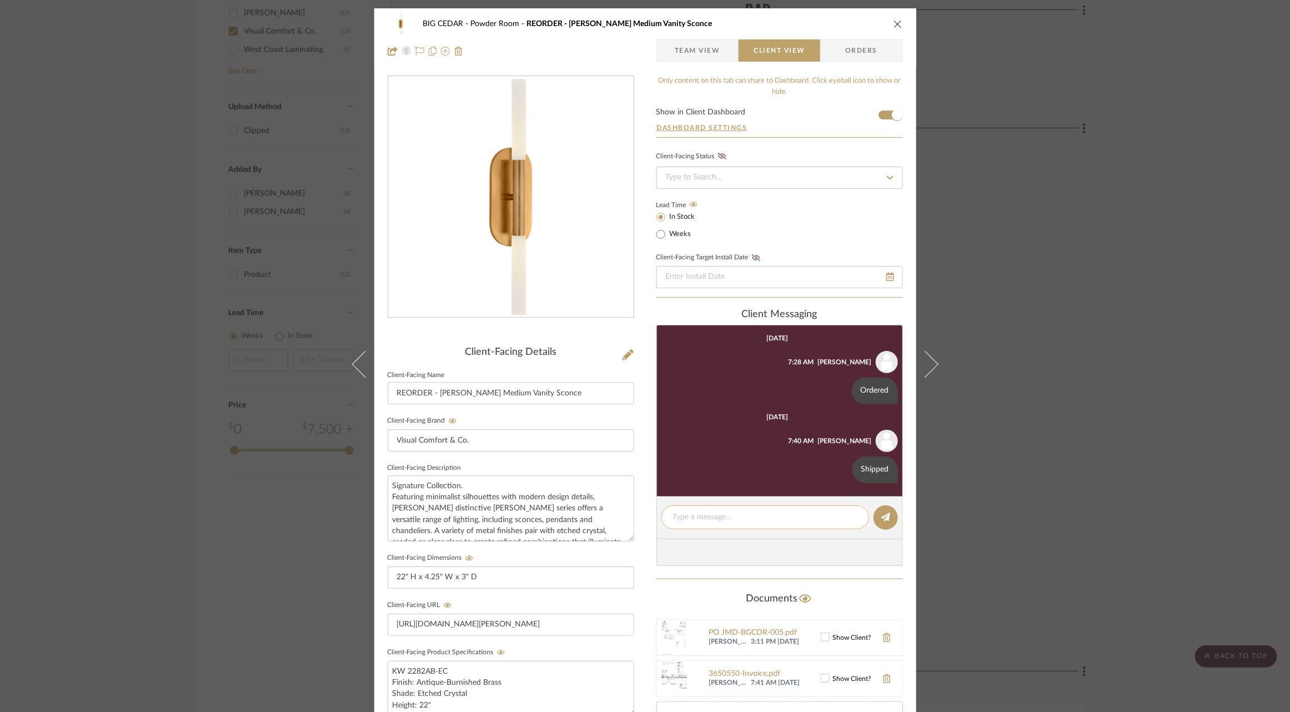
click at [731, 509] on div at bounding box center [765, 517] width 208 height 24
click at [728, 515] on textarea at bounding box center [765, 517] width 184 height 12
drag, startPoint x: 752, startPoint y: 519, endPoint x: 666, endPoint y: 517, distance: 86.1
click at [666, 517] on div "Received 8/16 @ Miles" at bounding box center [765, 517] width 208 height 24
type textarea "Received 8/16 @ Miles"
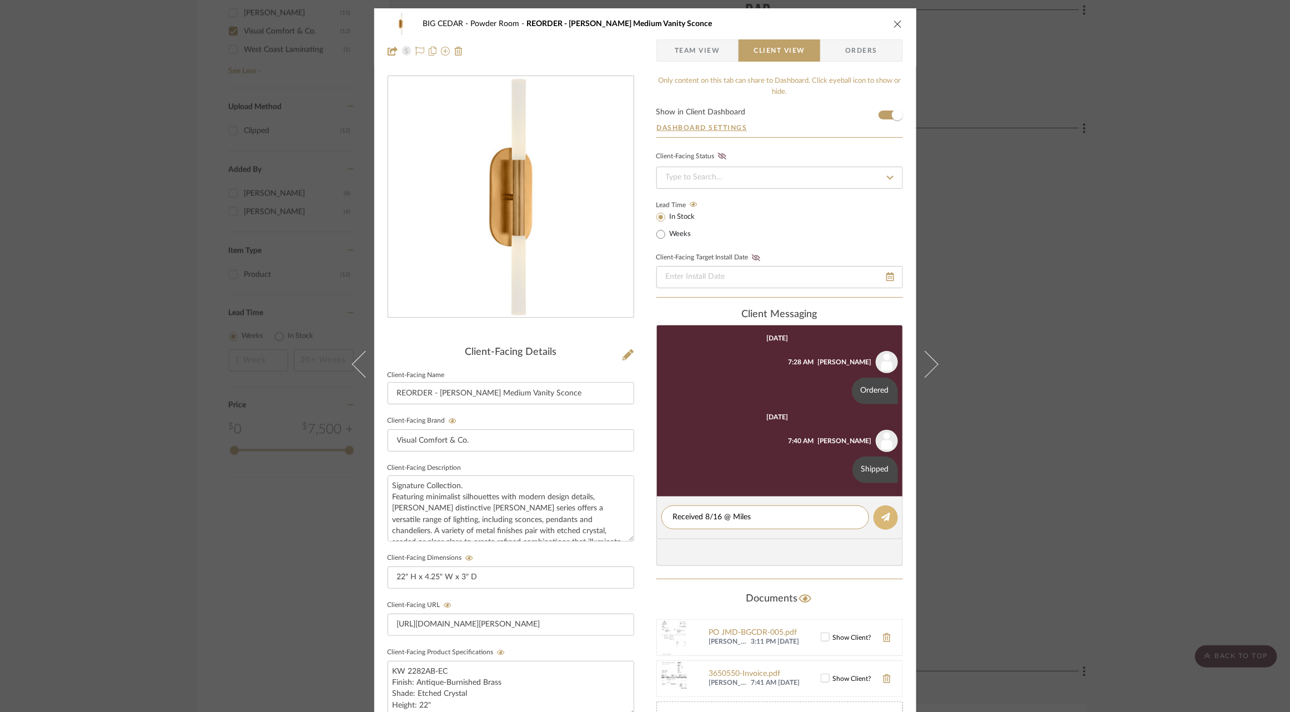
click at [884, 517] on icon at bounding box center [885, 516] width 9 height 9
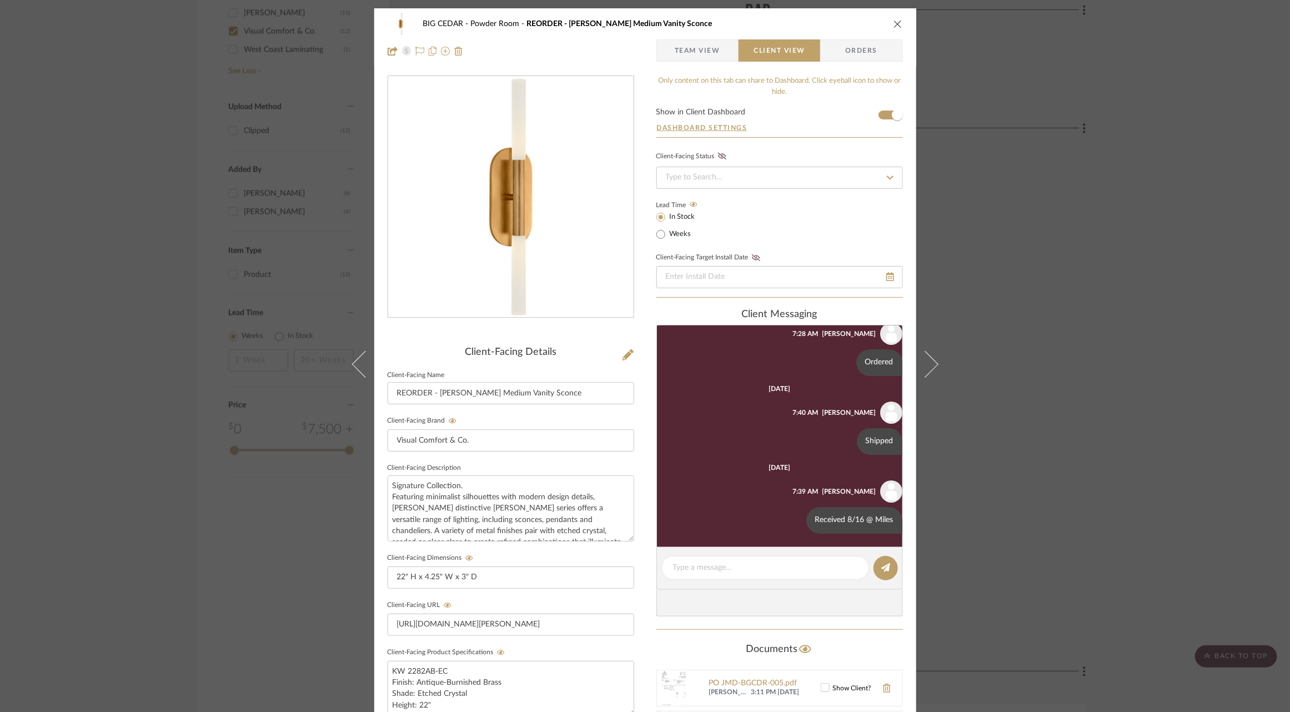
click at [1042, 414] on div "BIG CEDAR Powder Room REORDER - [PERSON_NAME] Medium Vanity Sconce Team View Cl…" at bounding box center [645, 356] width 1290 height 712
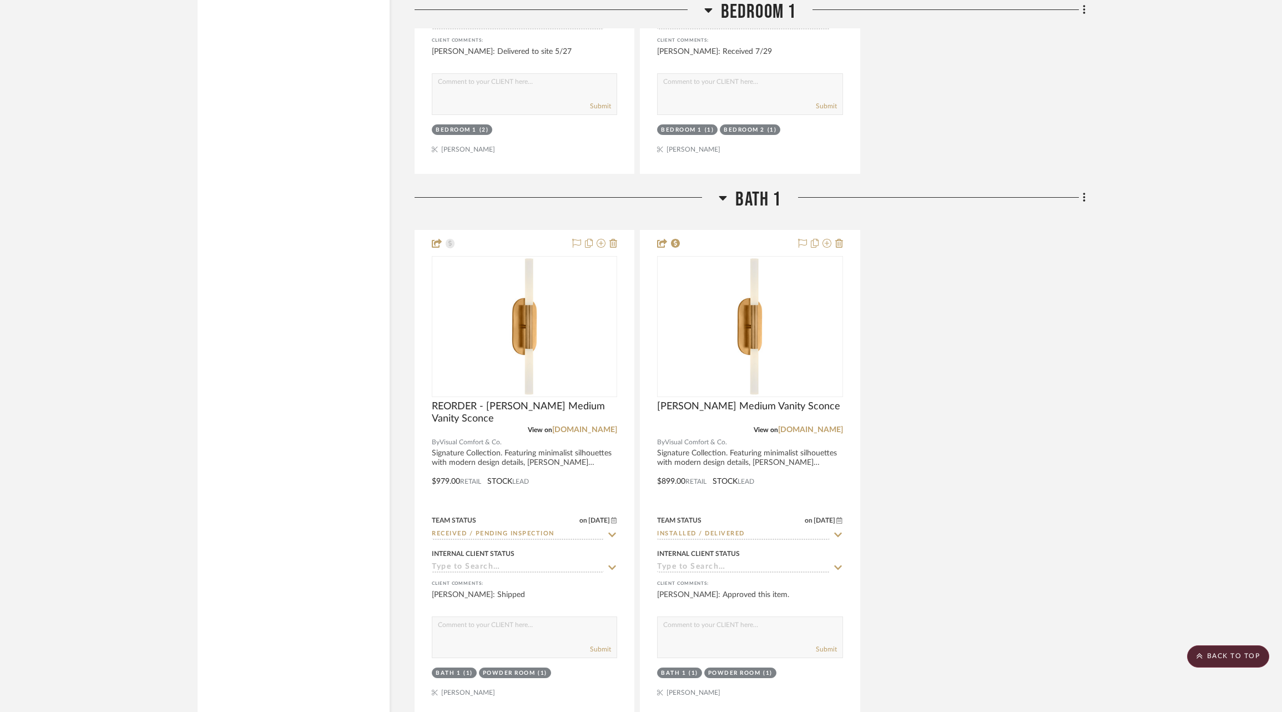
scroll to position [2788, 0]
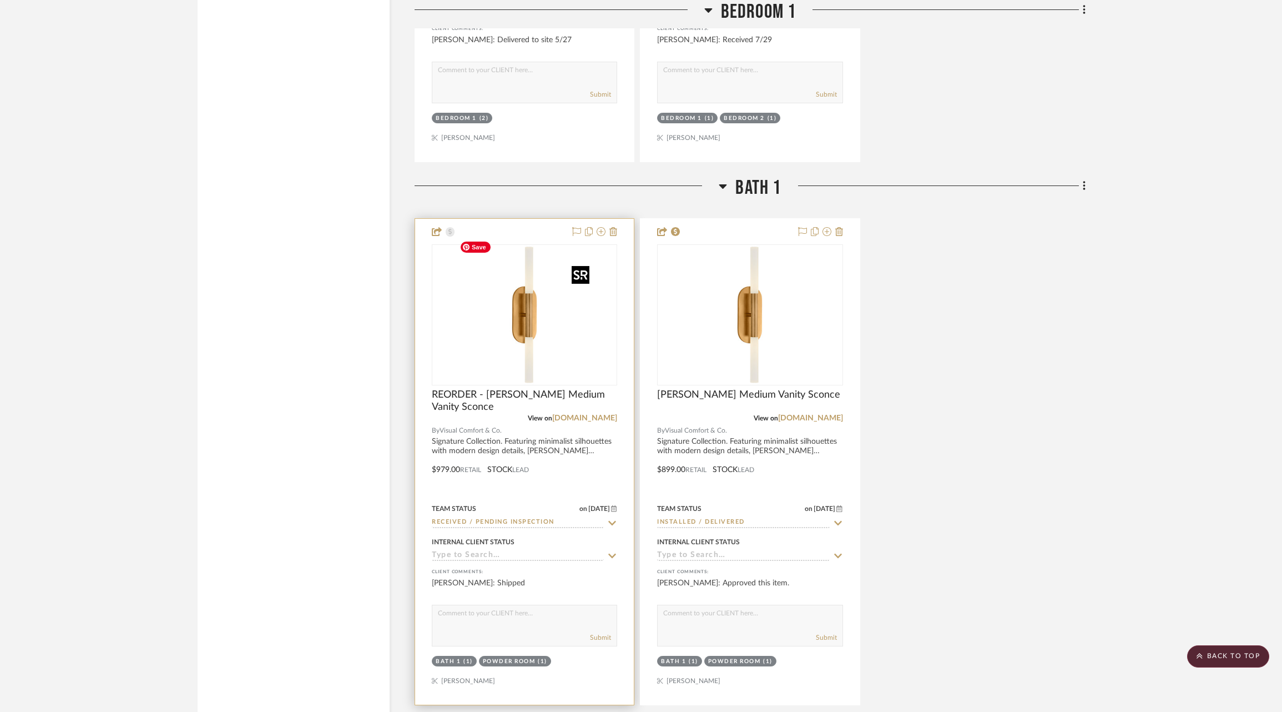
click at [0, 0] on img at bounding box center [0, 0] width 0 height 0
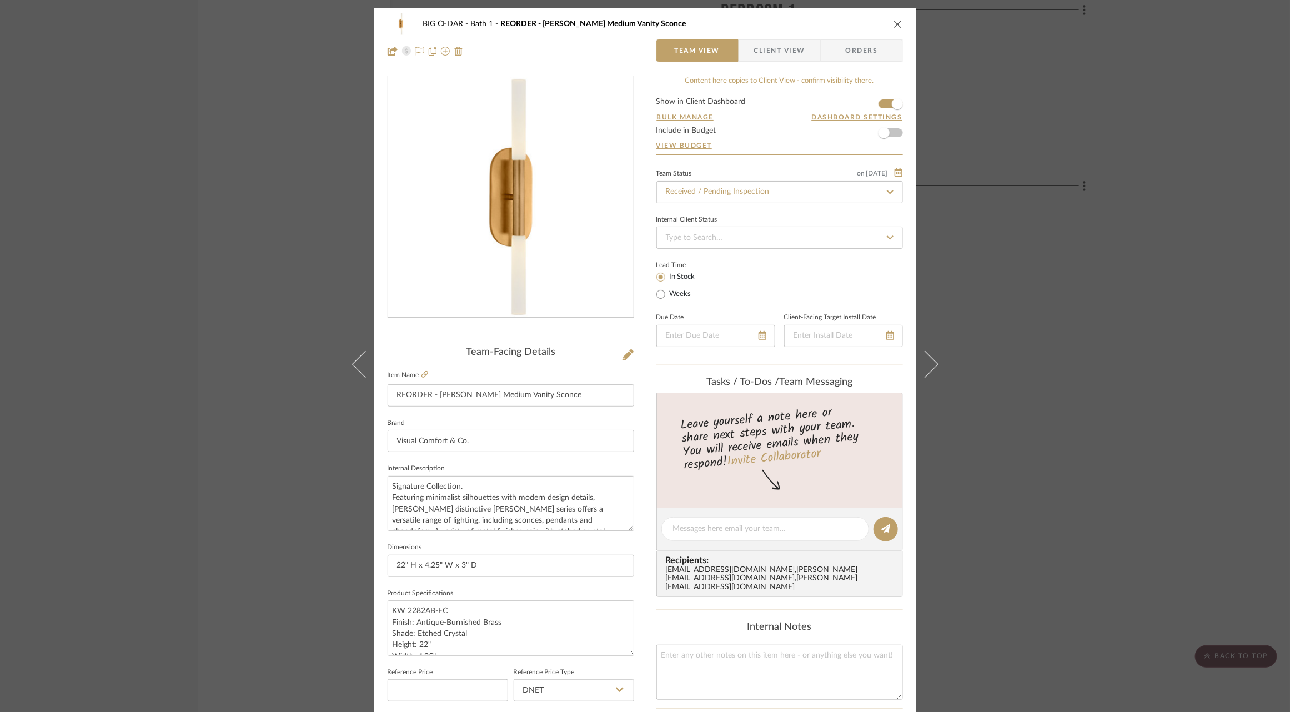
click at [767, 44] on span "Client View" at bounding box center [779, 50] width 51 height 22
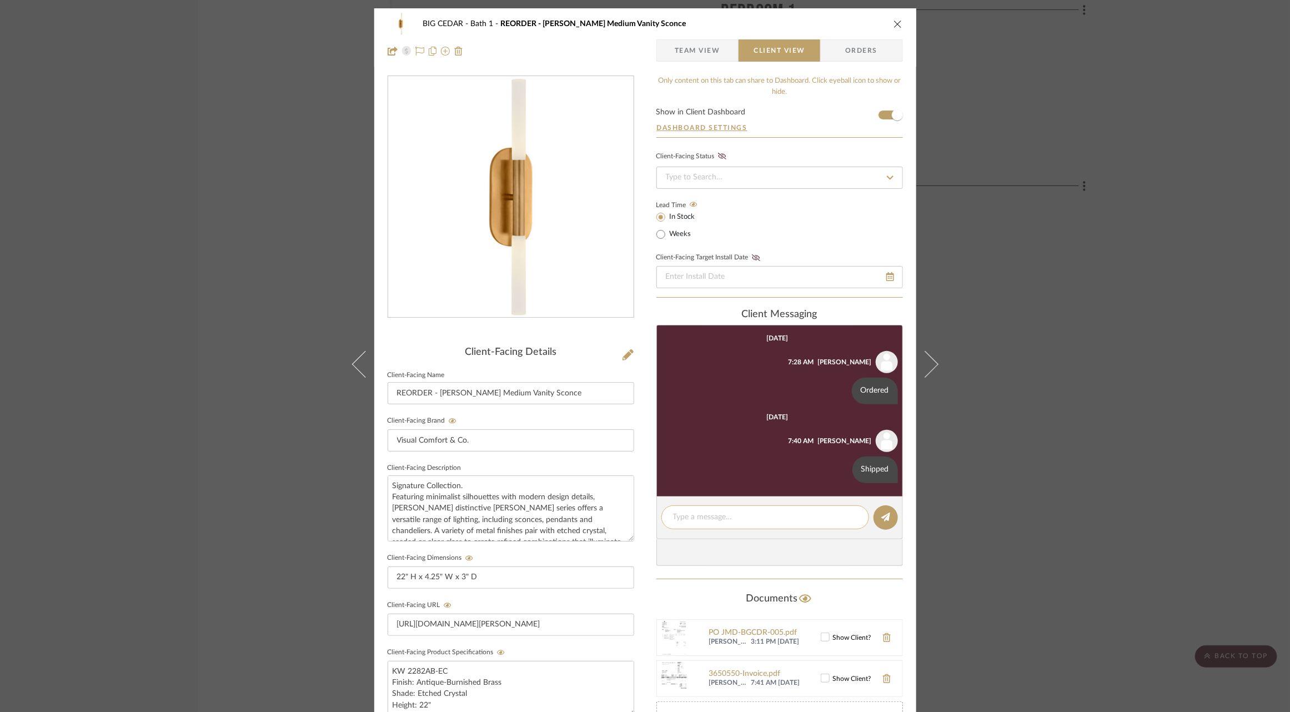
click at [724, 515] on textarea at bounding box center [765, 517] width 184 height 12
paste textarea "Received 8/16 @ Miles"
type textarea "Received 8/16 @ Miles"
click at [887, 517] on button at bounding box center [885, 517] width 24 height 24
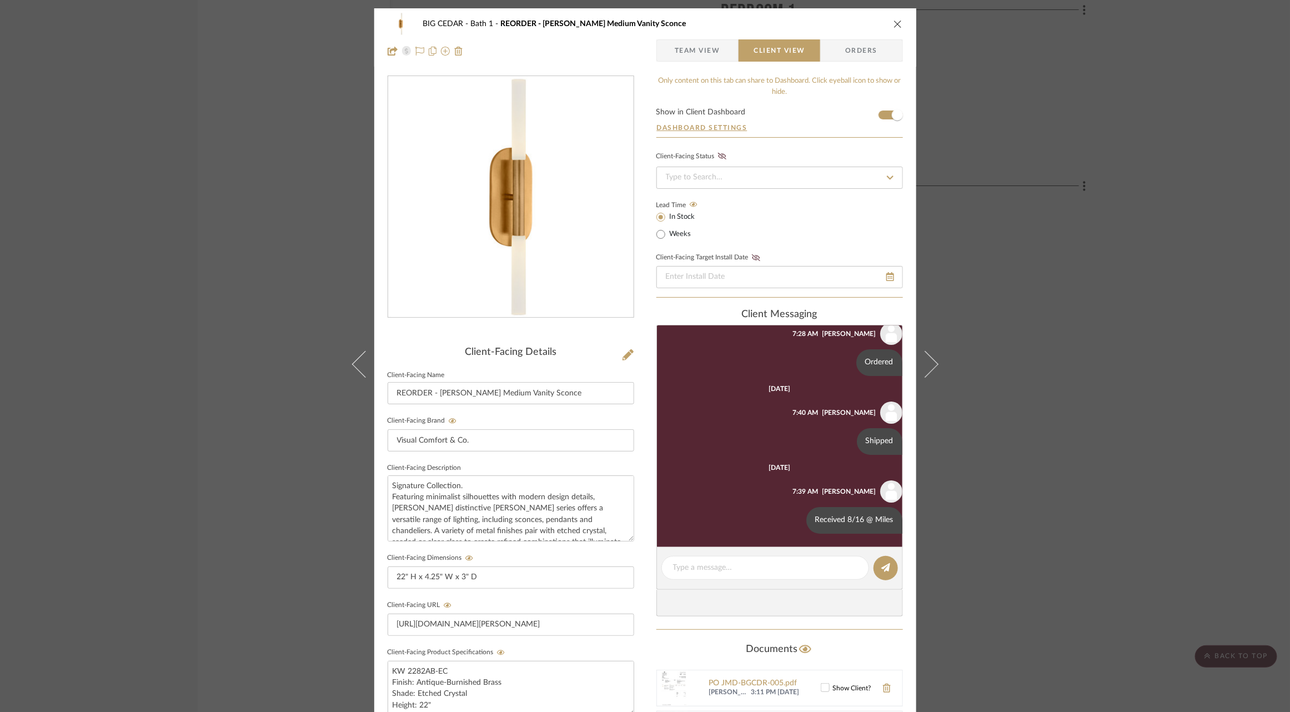
click at [1034, 430] on div "BIG CEDAR Bath 1 REORDER - [PERSON_NAME] Medium Vanity Sconce Team View Client …" at bounding box center [645, 356] width 1290 height 712
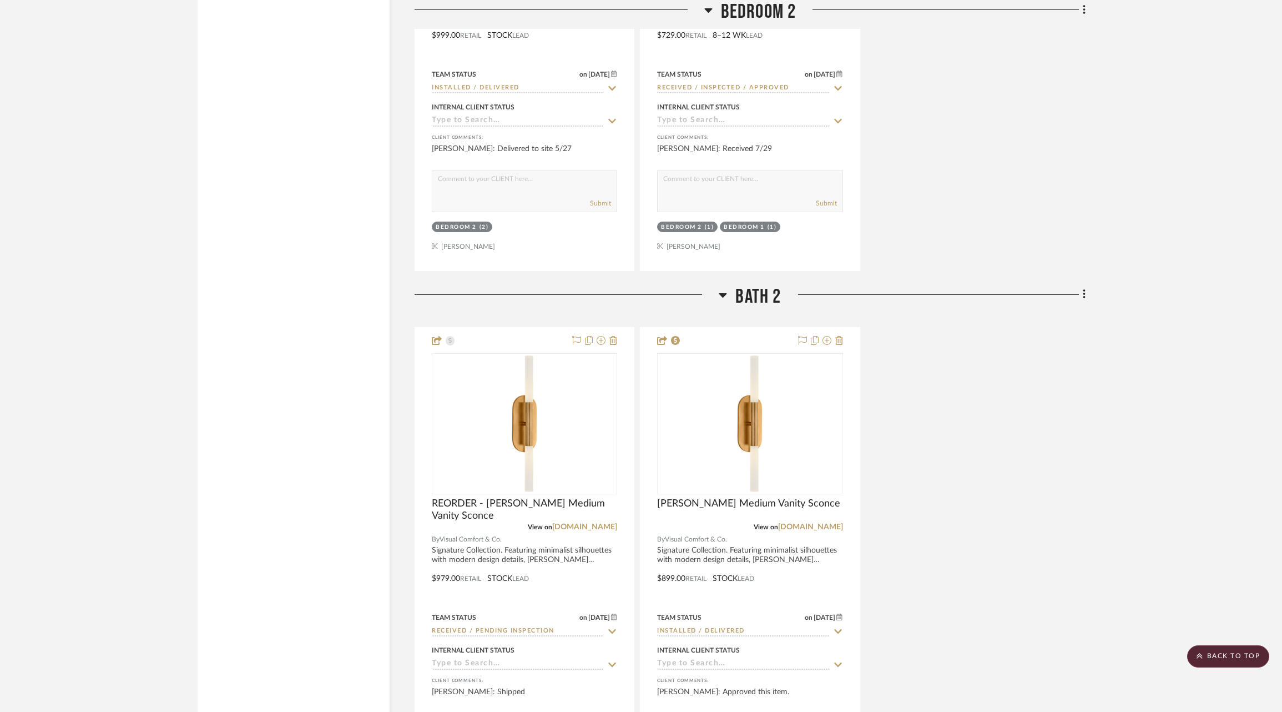
scroll to position [3926, 0]
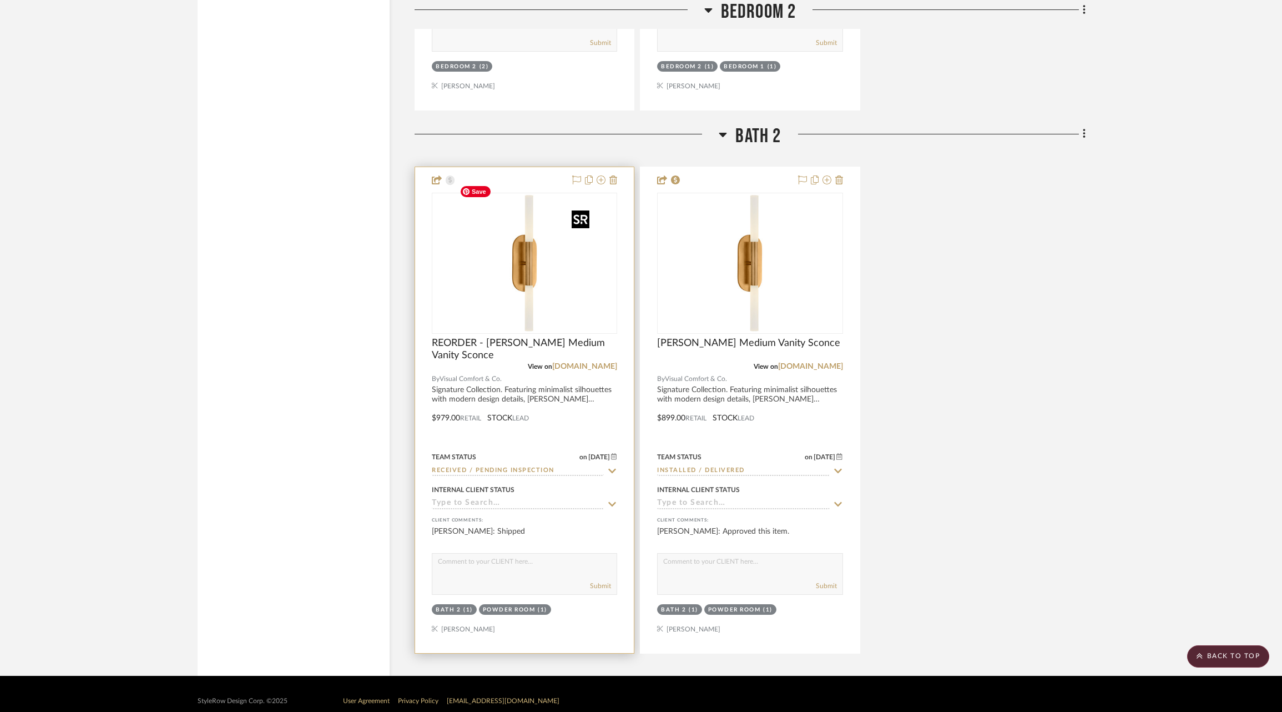
click at [0, 0] on img at bounding box center [0, 0] width 0 height 0
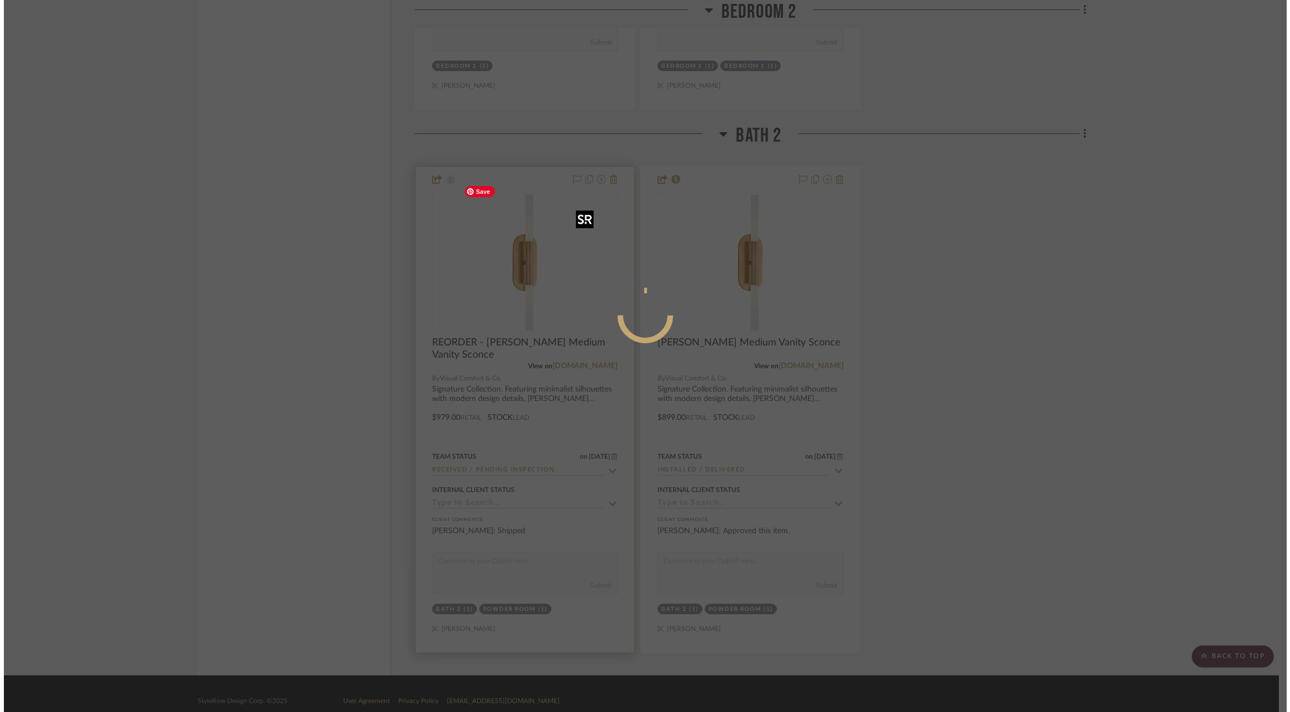
scroll to position [0, 0]
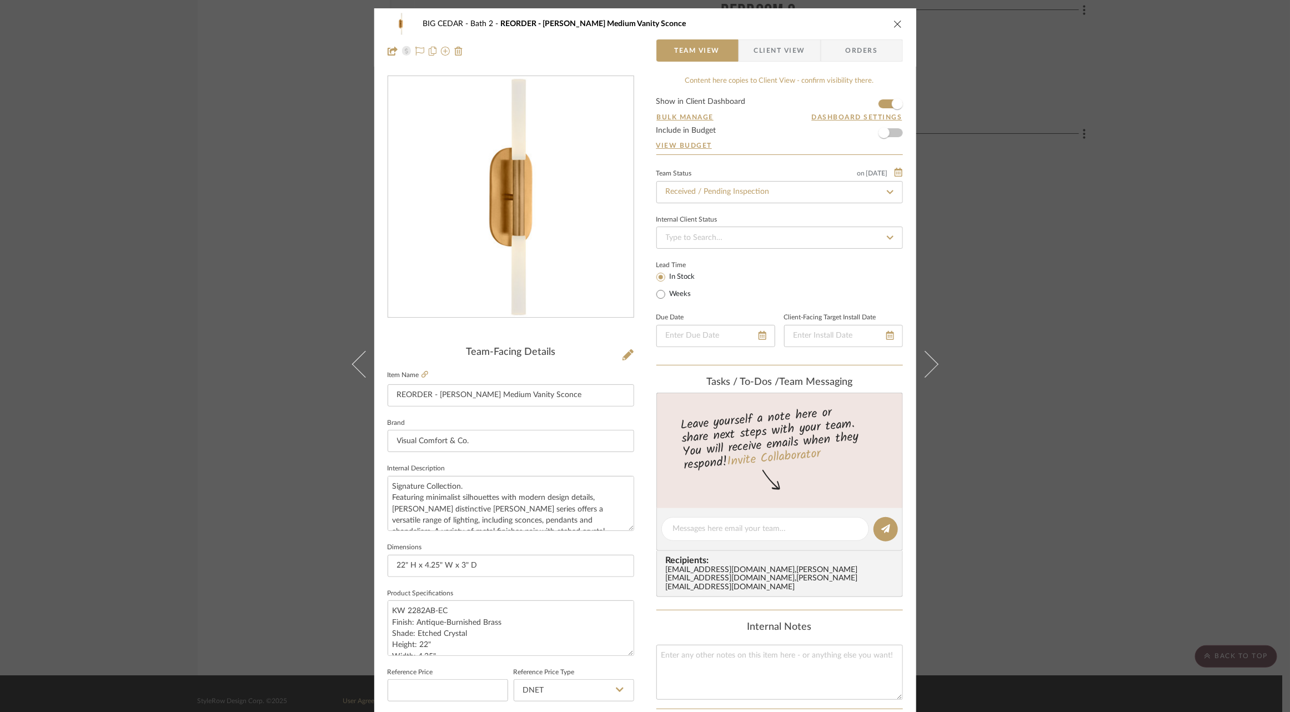
click at [789, 58] on span "Client View" at bounding box center [779, 50] width 51 height 22
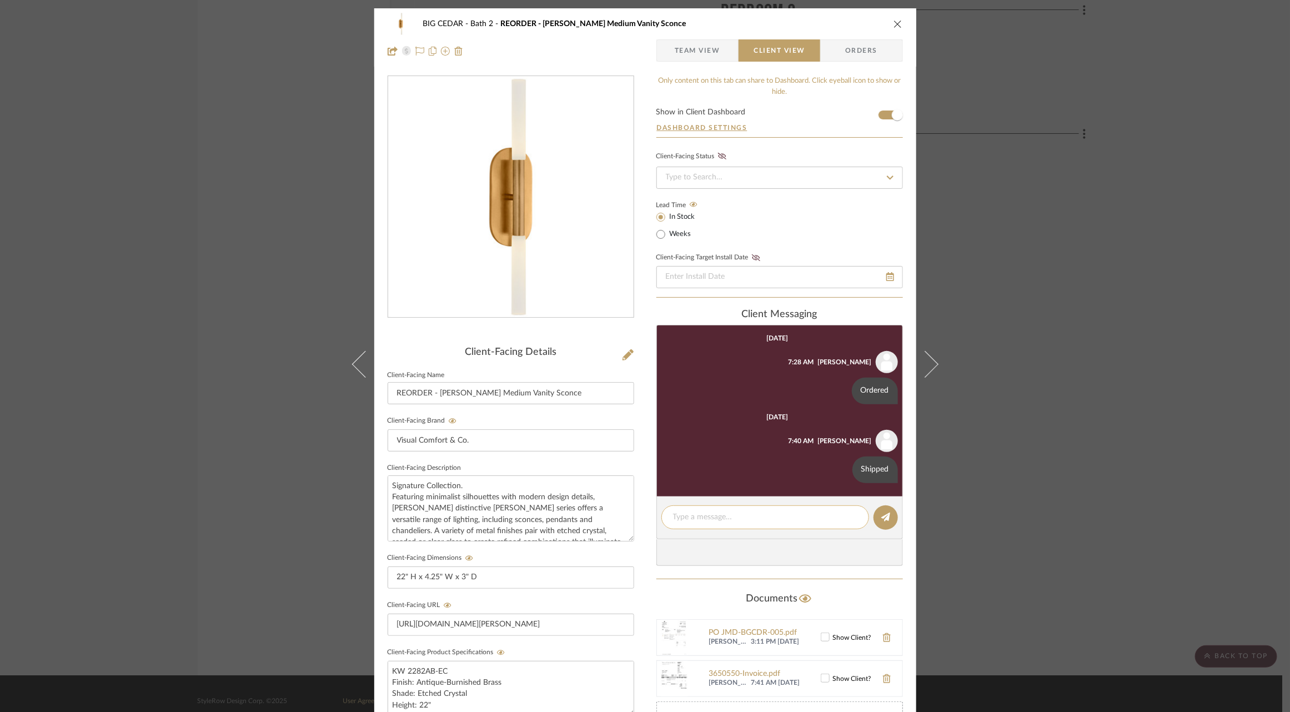
click at [759, 515] on textarea at bounding box center [765, 517] width 184 height 12
paste textarea "Received 8/16 @ Miles"
type textarea "Received 8/16 @ Miles"
click at [882, 520] on icon at bounding box center [885, 516] width 9 height 9
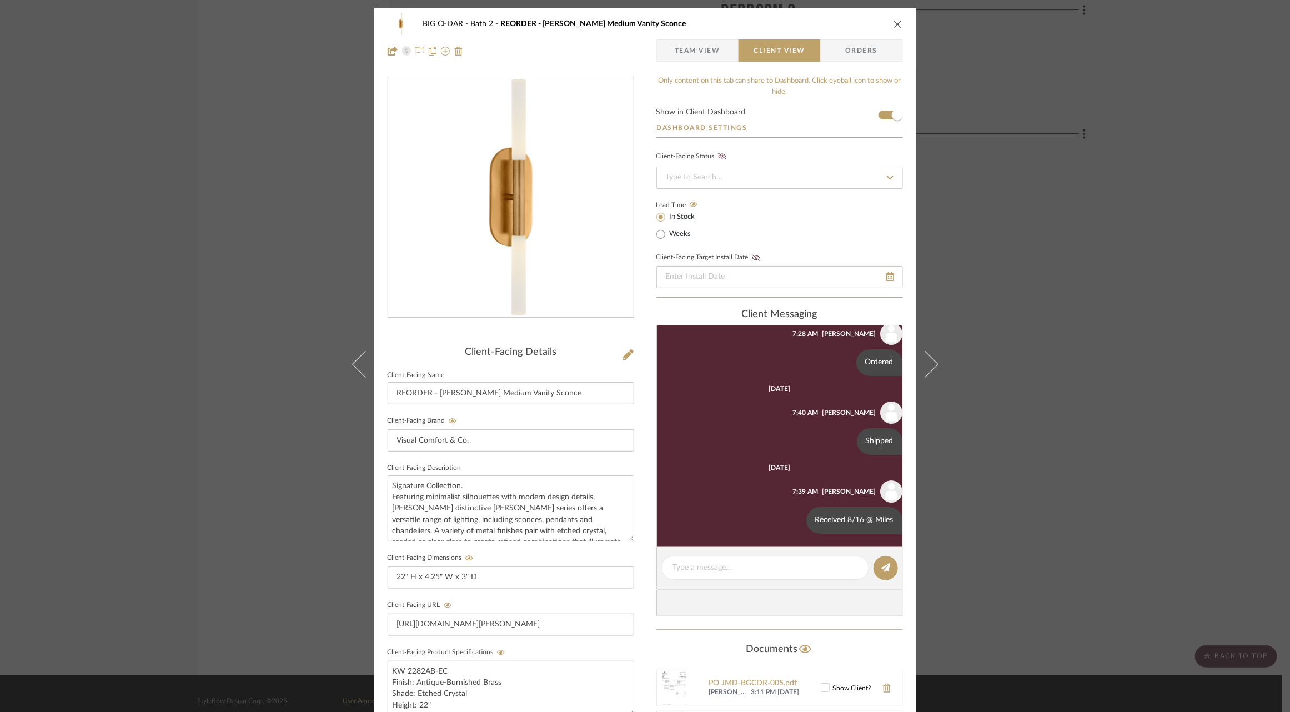
click at [1051, 370] on div "BIG CEDAR Bath 2 REORDER - [PERSON_NAME] Medium Vanity Sconce Team View Client …" at bounding box center [645, 356] width 1290 height 712
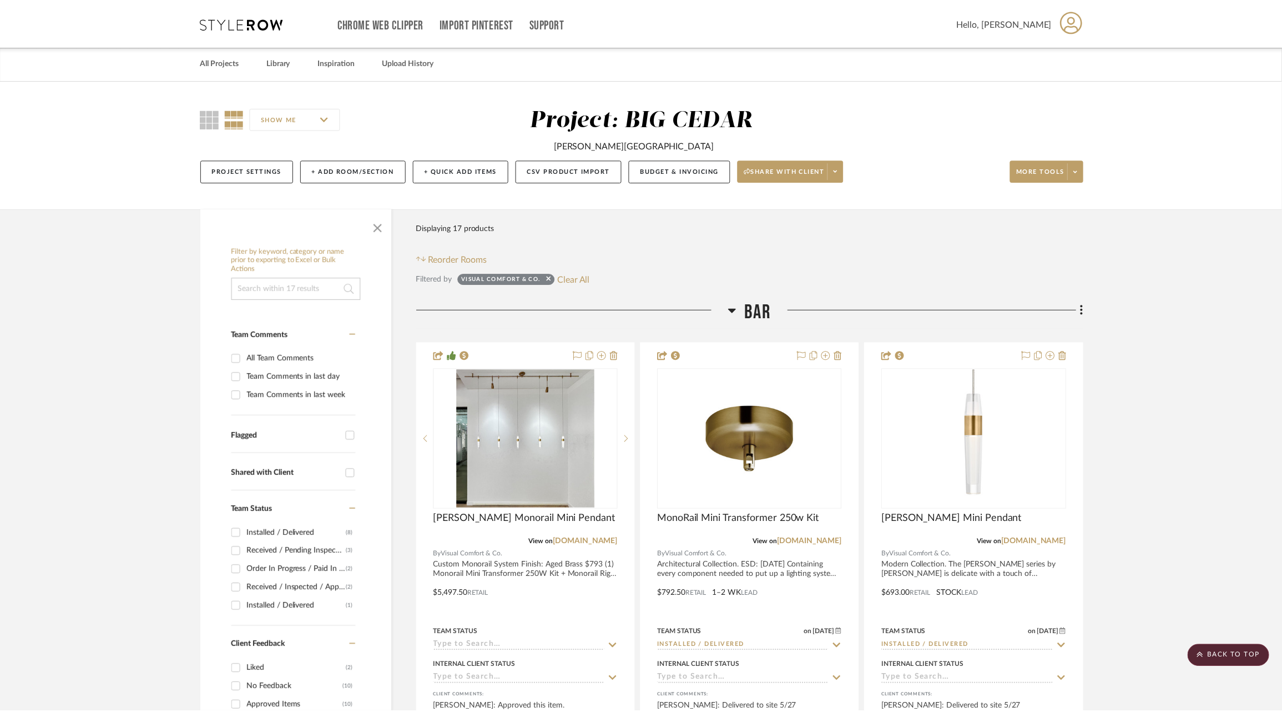
scroll to position [3926, 0]
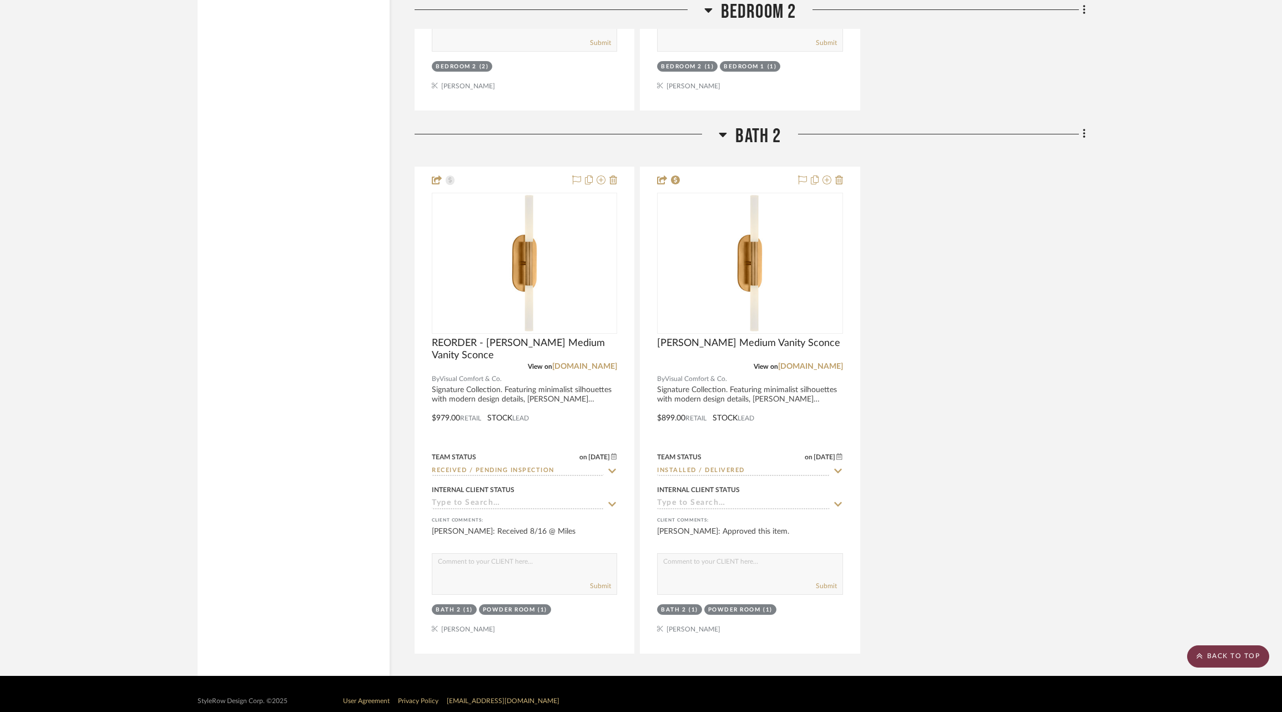
click at [1217, 660] on scroll-to-top-button "BACK TO TOP" at bounding box center [1228, 656] width 82 height 22
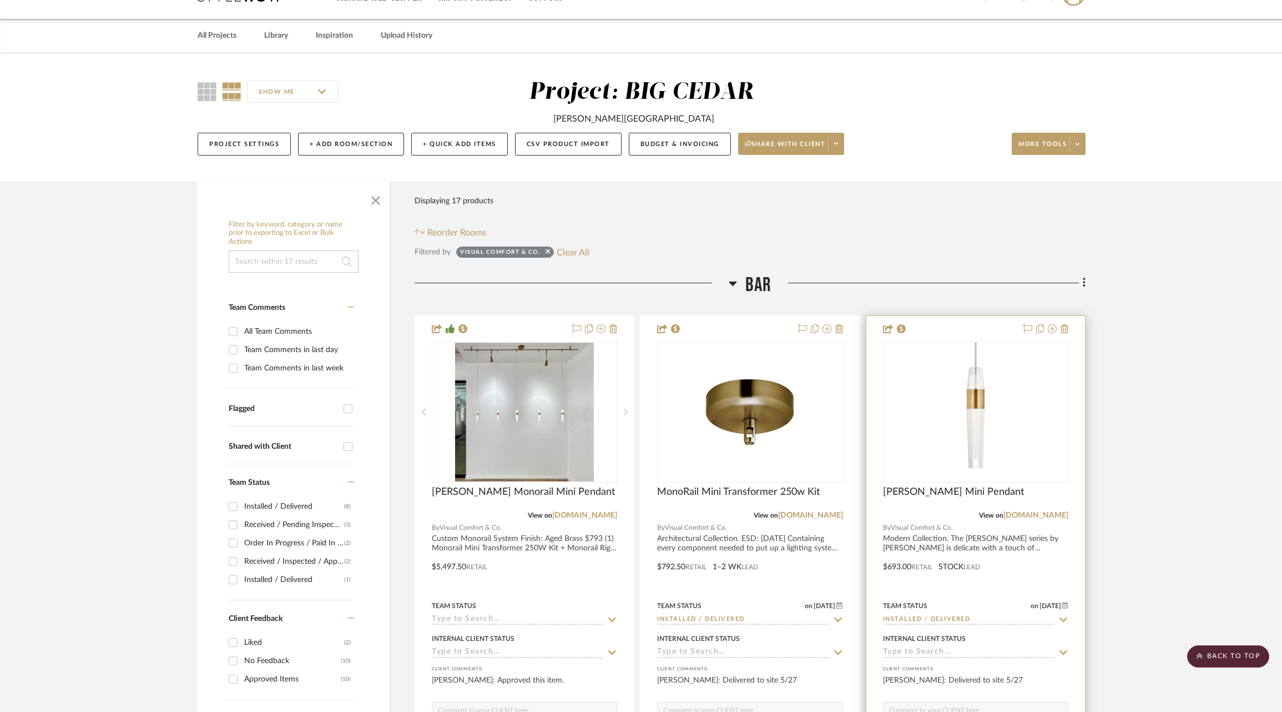
scroll to position [0, 0]
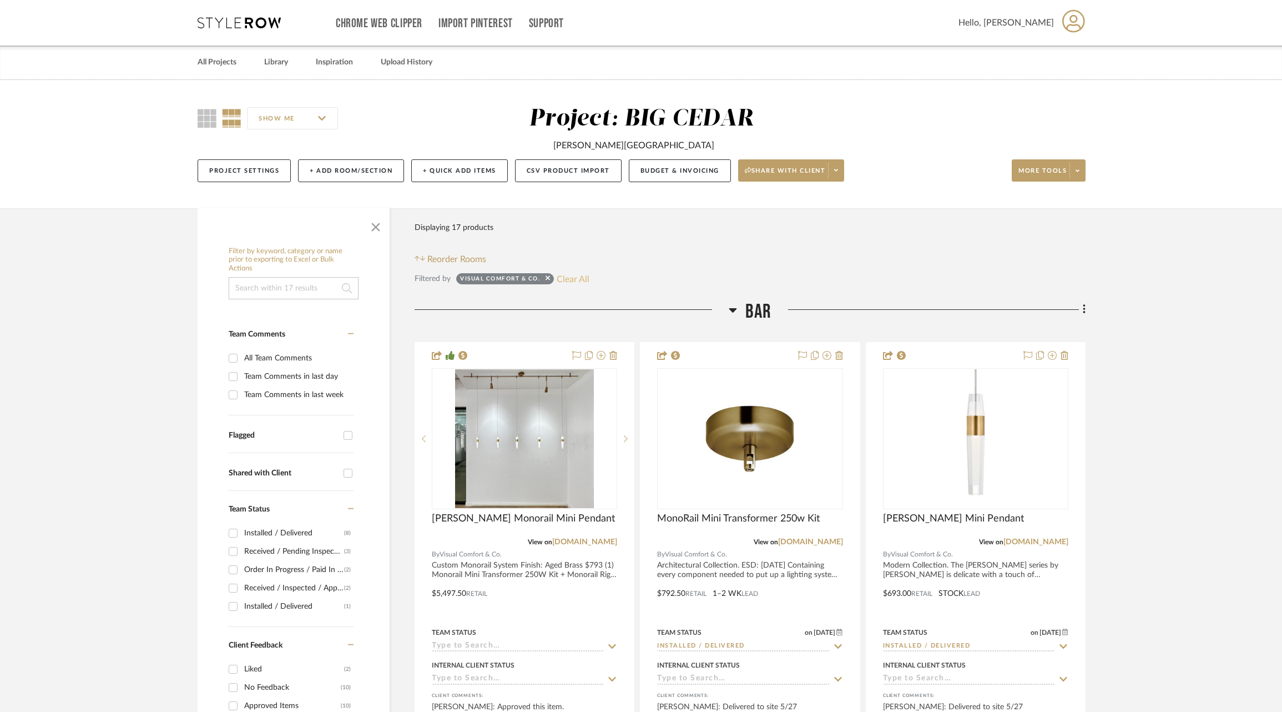
click at [565, 280] on button "Clear All" at bounding box center [573, 278] width 33 height 14
checkbox input "false"
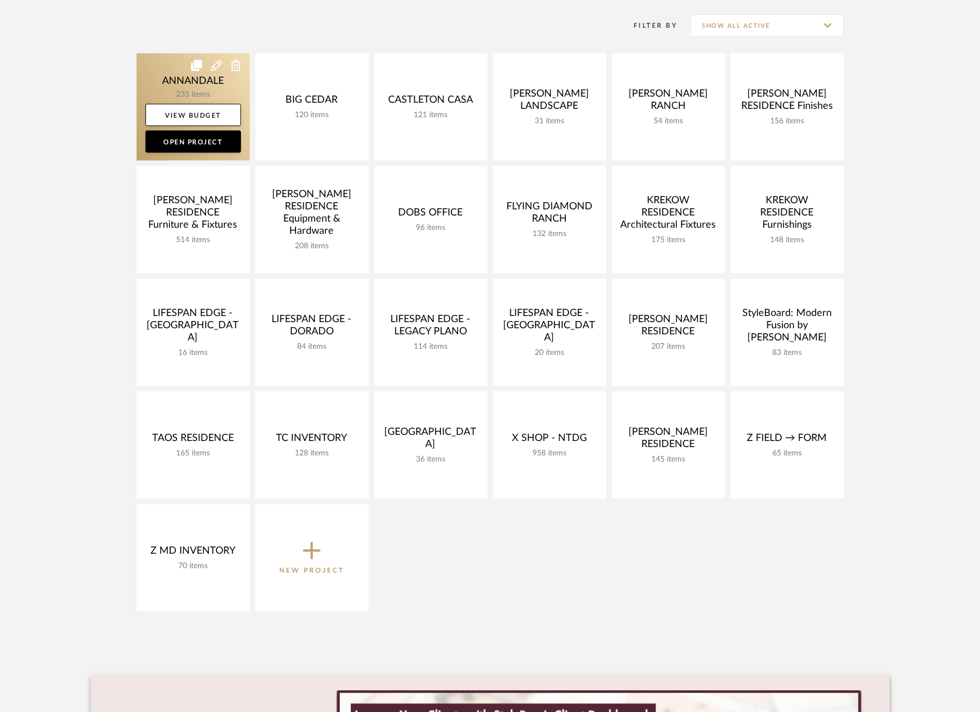
scroll to position [223, 0]
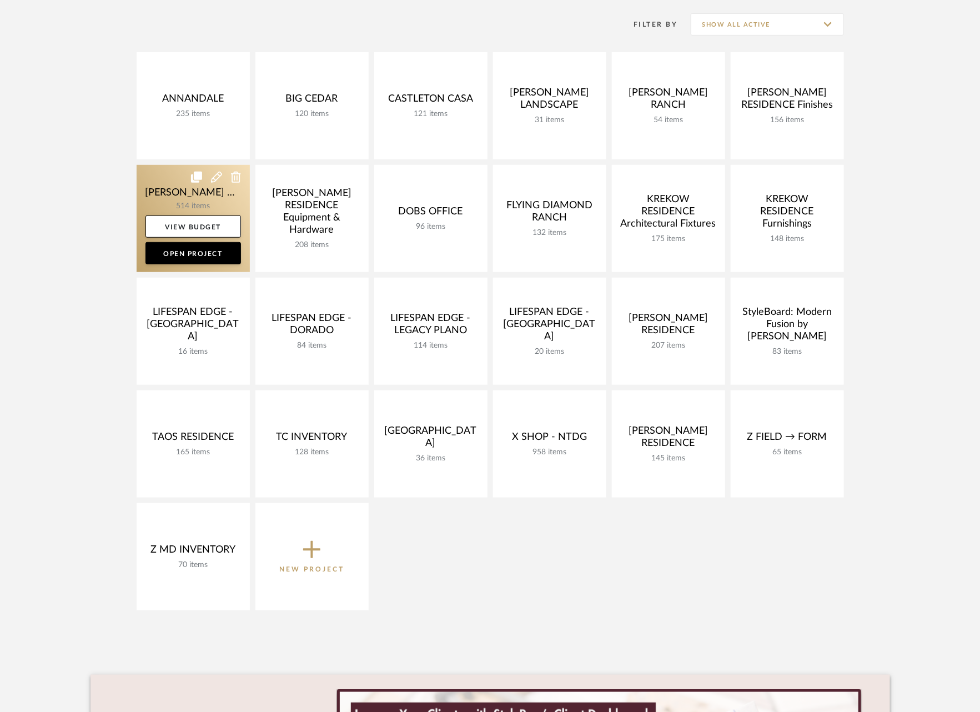
click at [168, 189] on link at bounding box center [193, 218] width 113 height 107
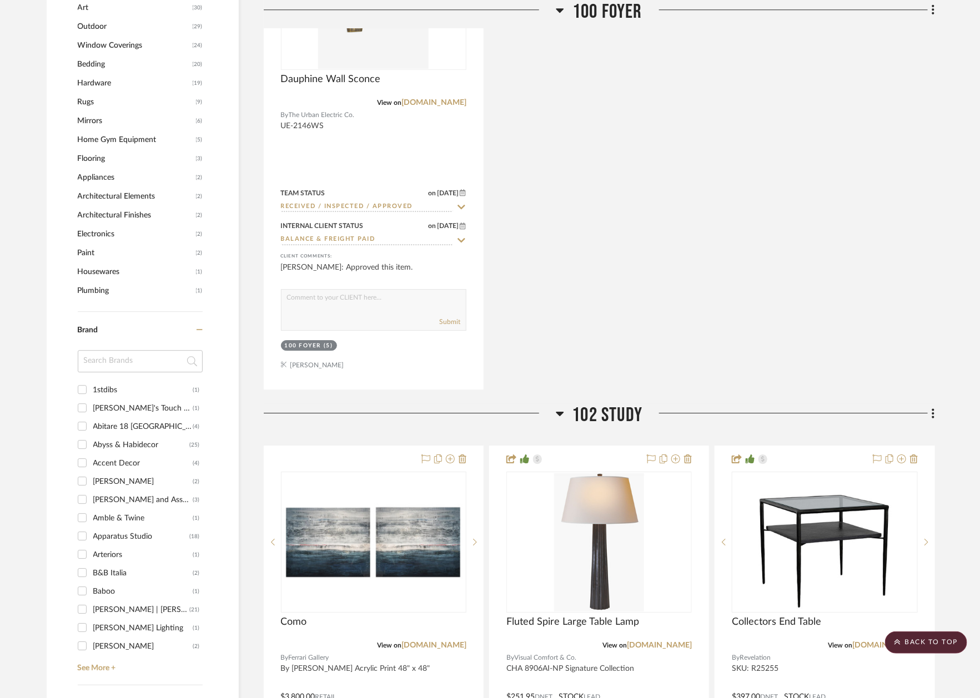
scroll to position [1578, 0]
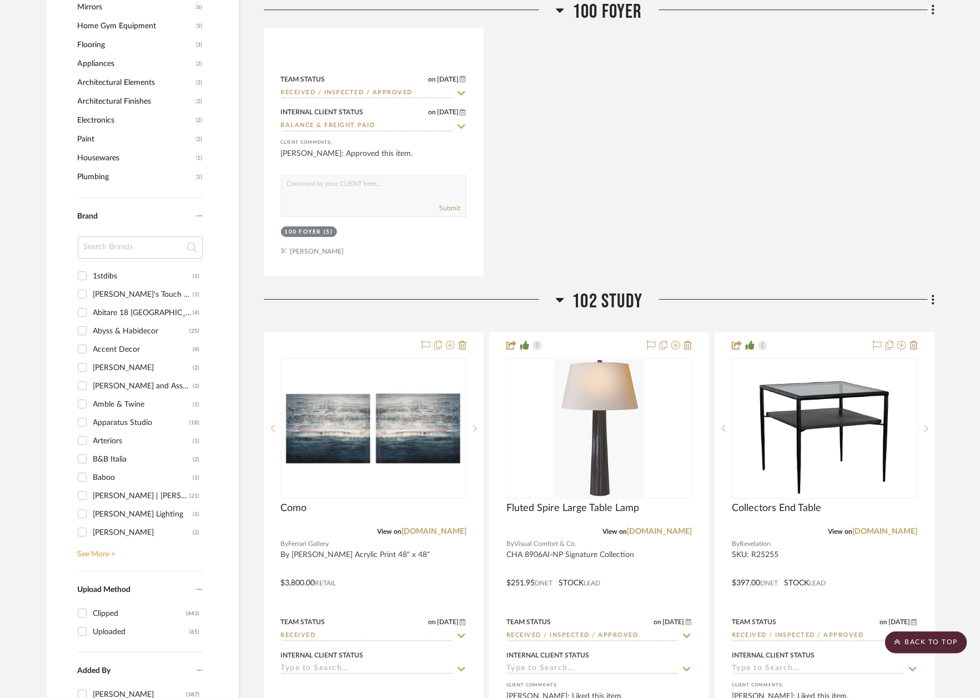
click at [108, 550] on link "See More +" at bounding box center [139, 551] width 128 height 18
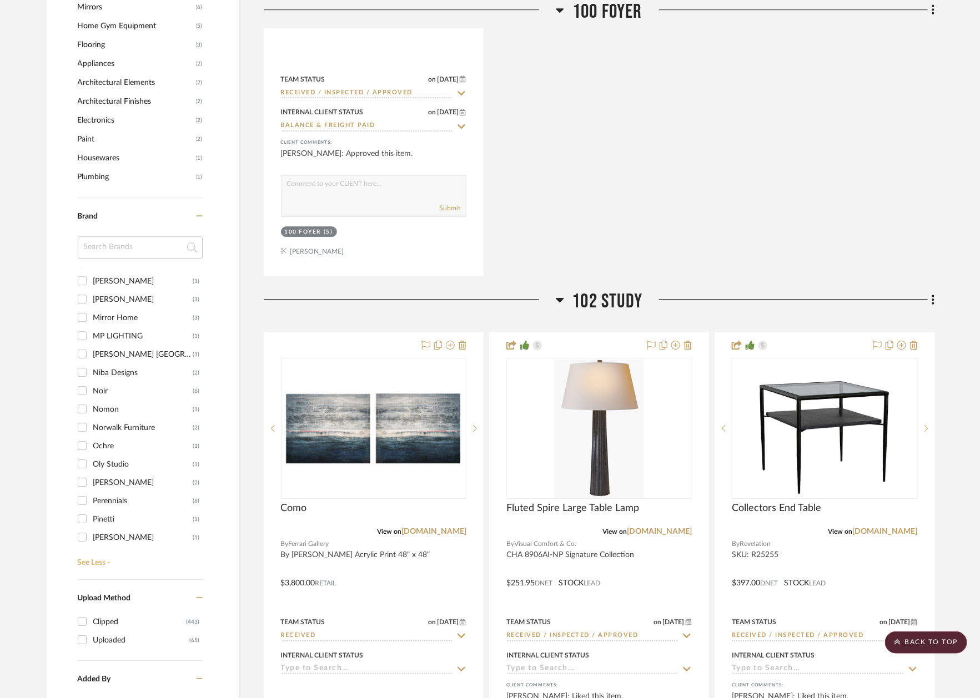
scroll to position [1416, 0]
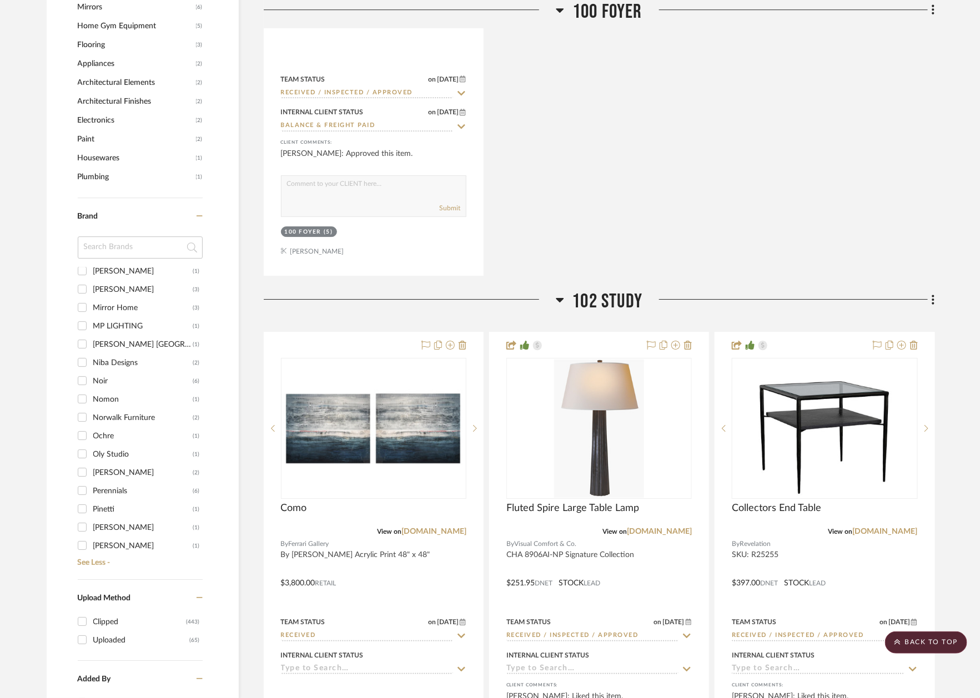
click at [106, 452] on div "Oly Studio" at bounding box center [143, 455] width 100 height 18
click at [91, 452] on input "Oly Studio (1)" at bounding box center [82, 454] width 18 height 18
checkbox input "true"
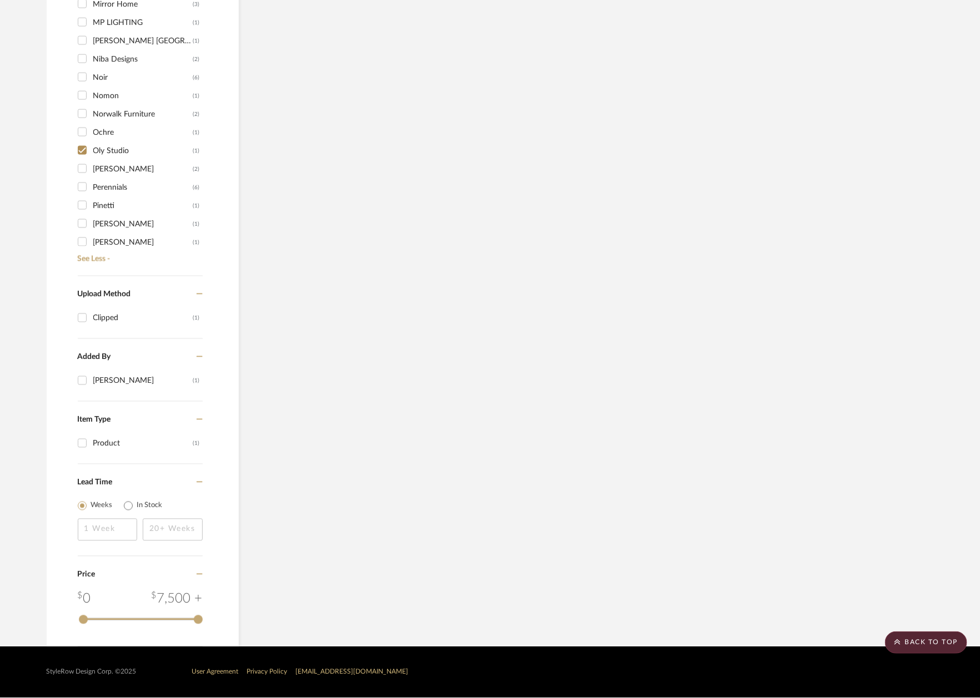
scroll to position [924, 0]
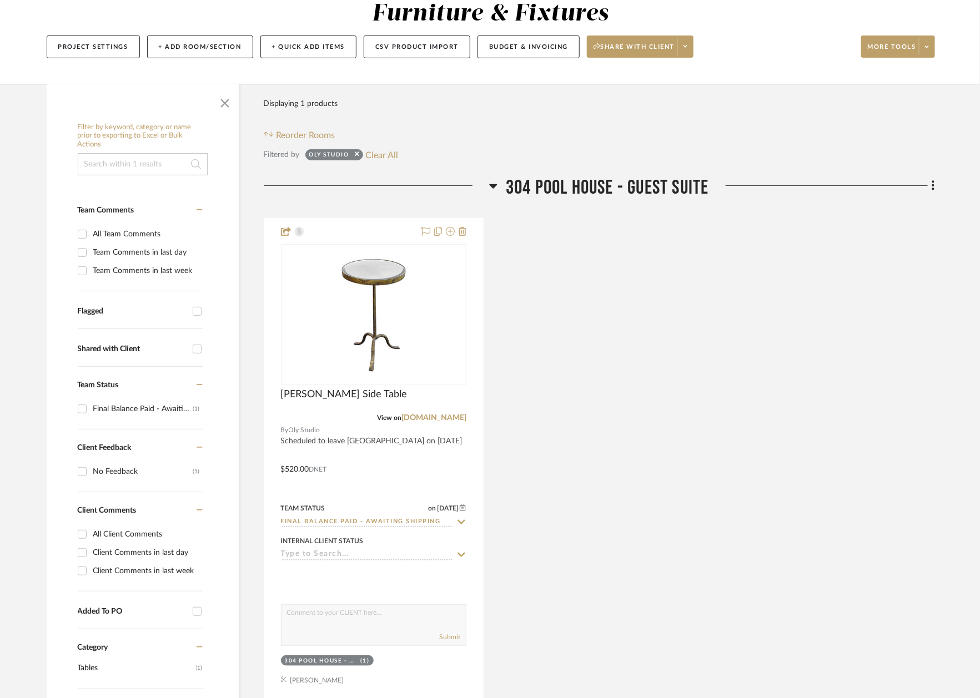
scroll to position [135, 0]
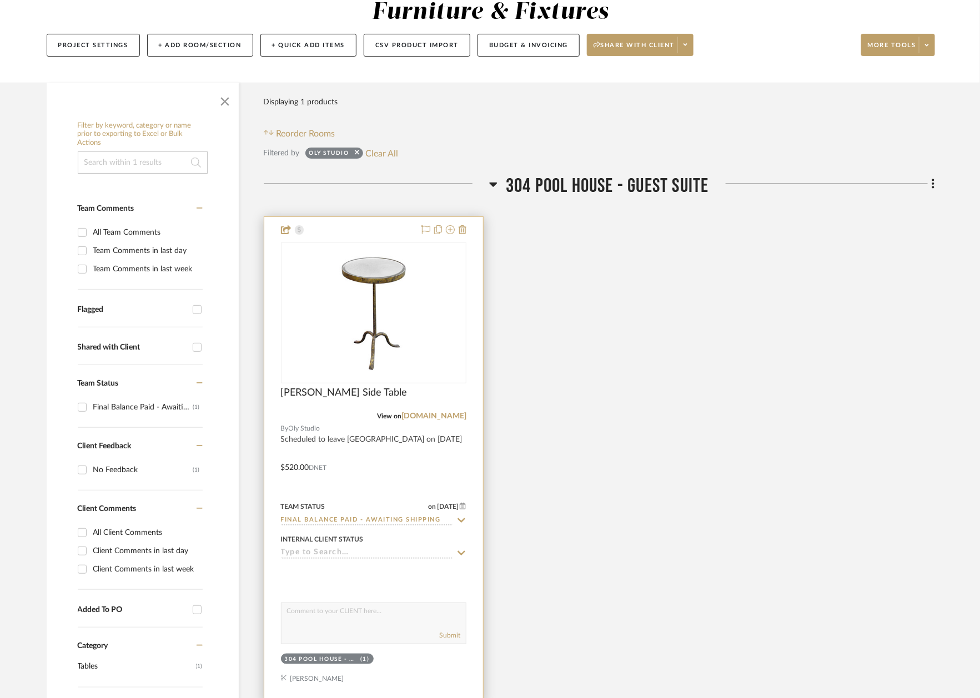
click at [463, 522] on icon at bounding box center [461, 520] width 10 height 9
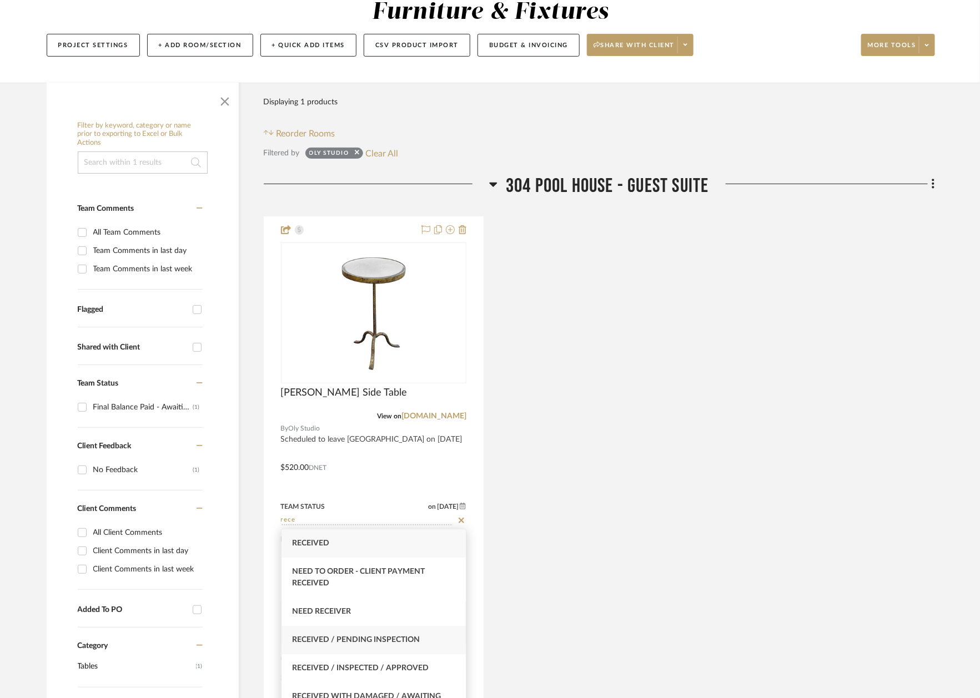
type input "rece"
click at [399, 640] on span "Received / Pending Inspection" at bounding box center [357, 640] width 128 height 8
type input "[DATE]"
type input "Received / Pending Inspection"
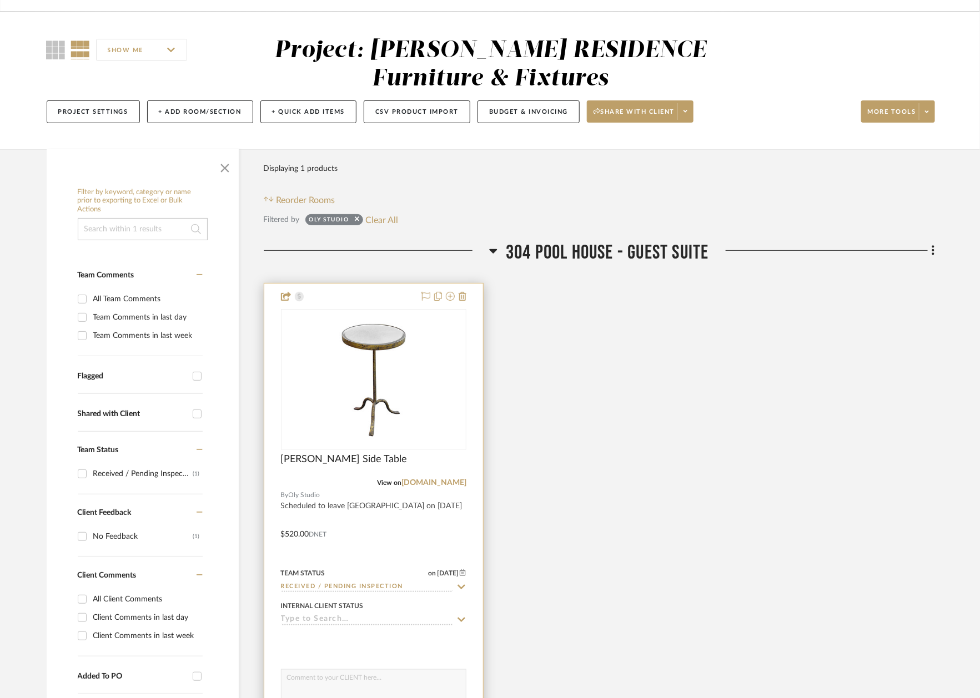
scroll to position [72, 0]
